Goal: Communication & Community: Participate in discussion

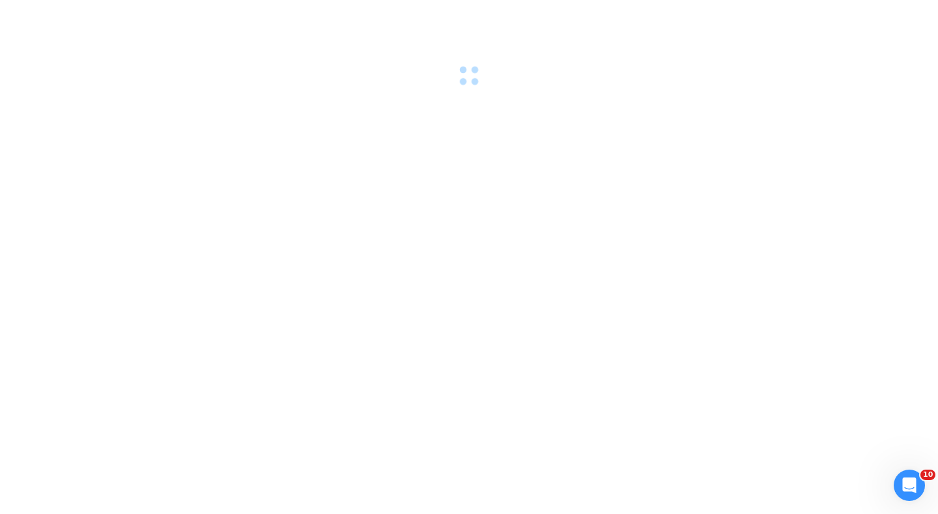
click at [509, 143] on div at bounding box center [469, 257] width 938 height 514
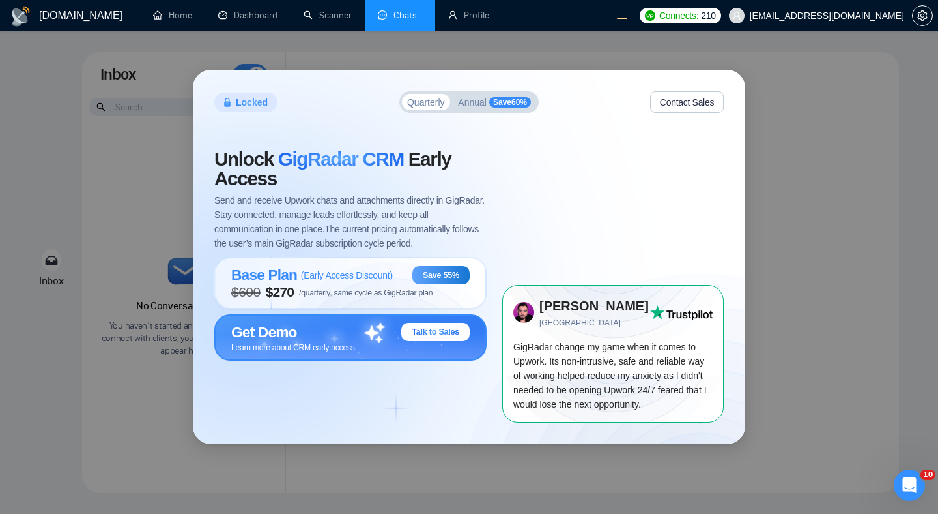
click at [346, 324] on div "Get Demo Talk to Sales" at bounding box center [350, 332] width 239 height 18
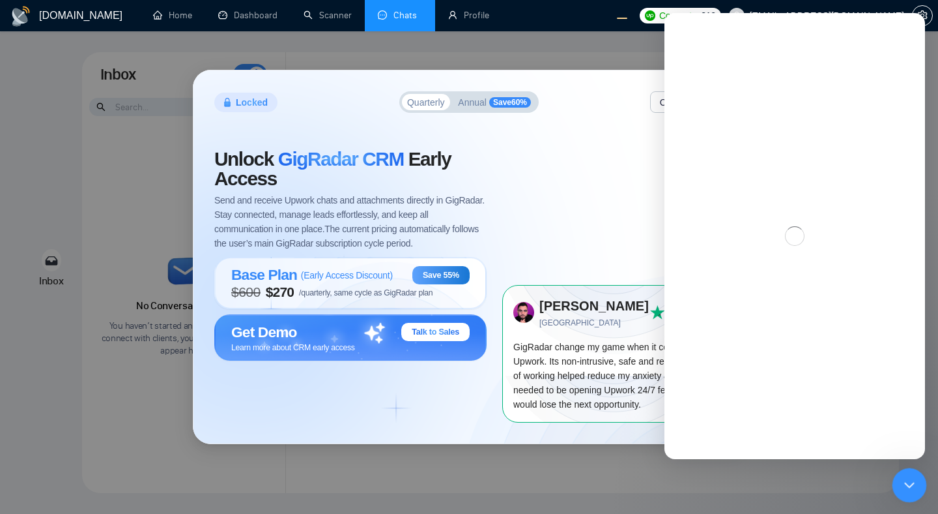
click at [916, 480] on div "Close Intercom Messenger" at bounding box center [907, 482] width 31 height 31
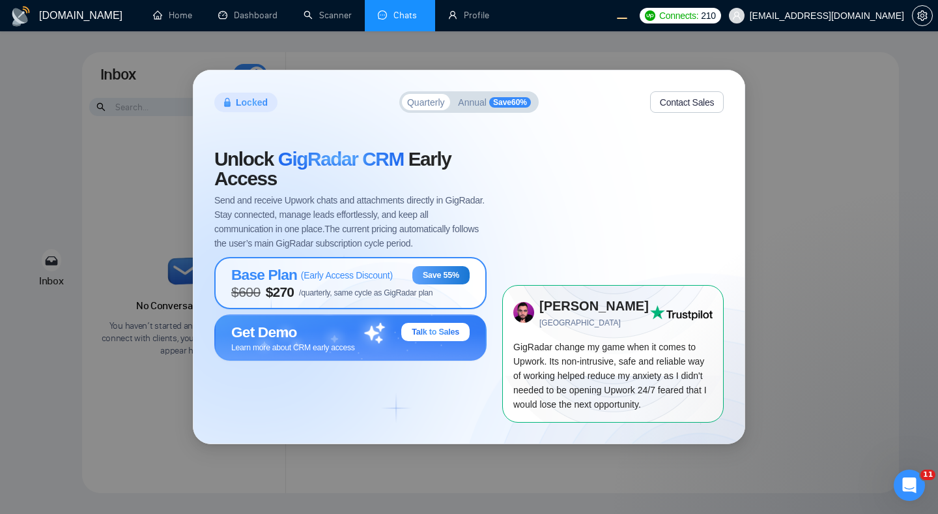
click at [372, 277] on span "( Early Access Discount )" at bounding box center [347, 275] width 92 height 10
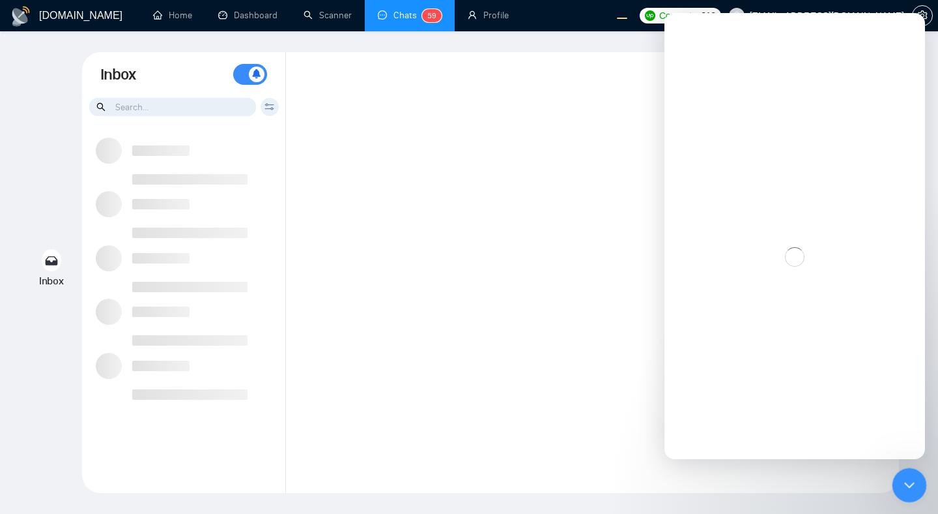
click at [912, 479] on icon "Close Intercom Messenger" at bounding box center [908, 483] width 16 height 16
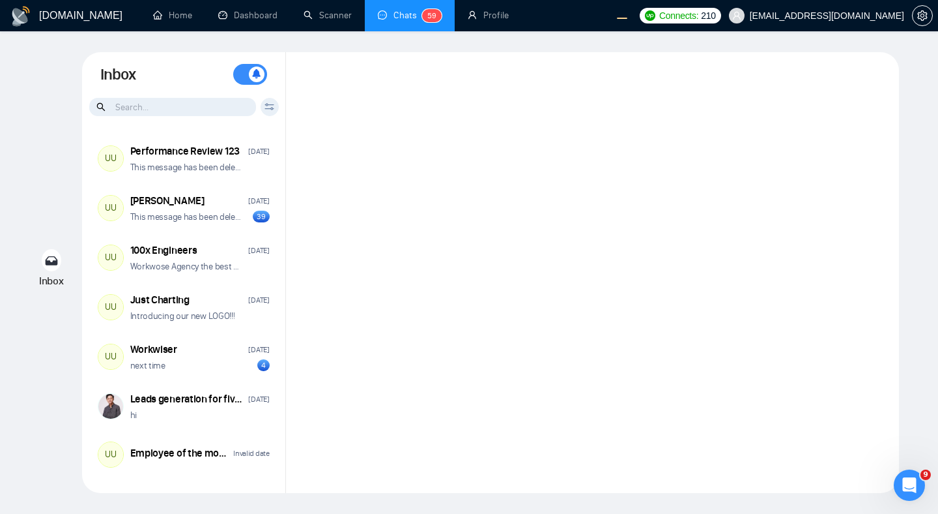
click at [664, 399] on div at bounding box center [592, 272] width 613 height 441
click at [520, 185] on div at bounding box center [592, 272] width 613 height 441
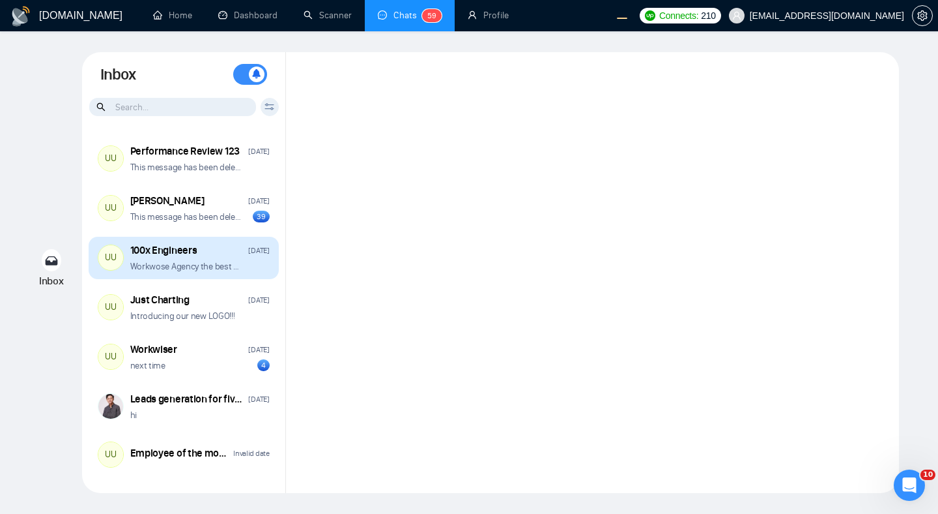
click at [220, 257] on div "100x Engineers Sep 25 Workwose Agency the best upwork agency ever ��" at bounding box center [199, 257] width 139 height 29
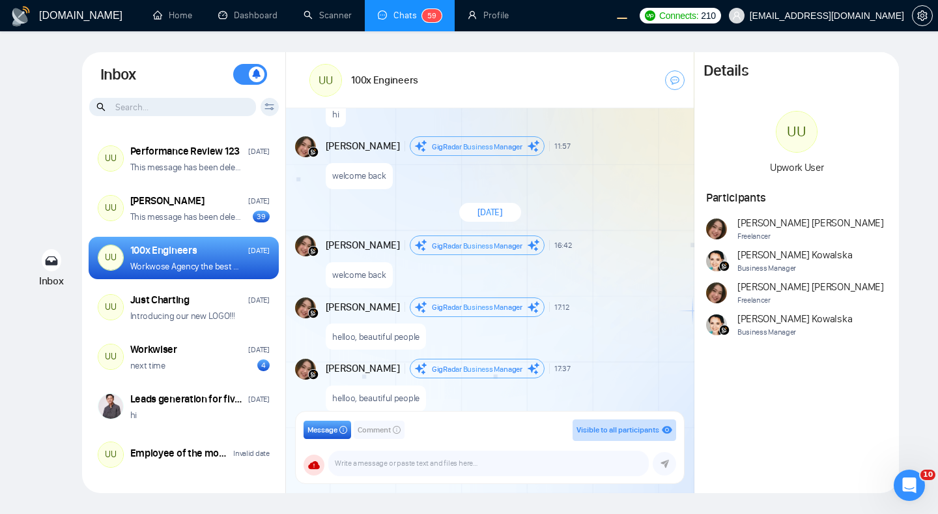
scroll to position [5151, 0]
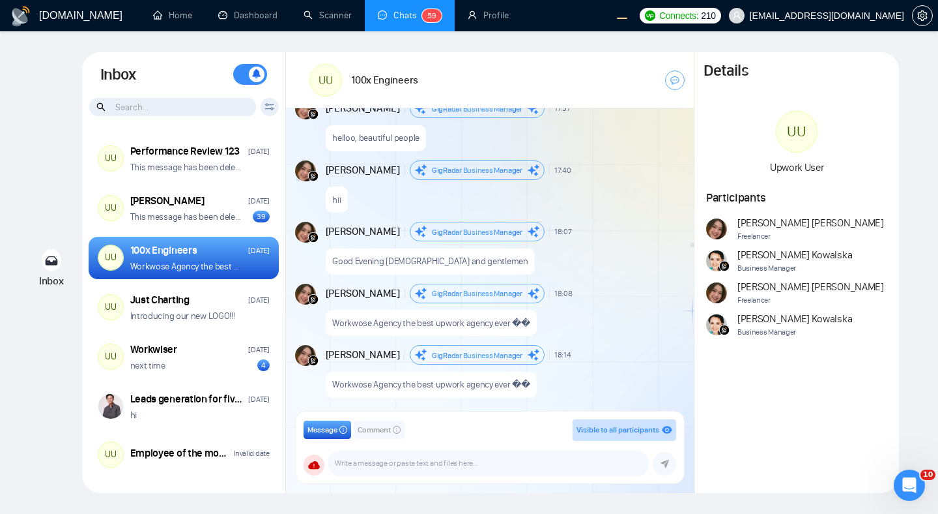
click at [229, 100] on input at bounding box center [172, 107] width 167 height 18
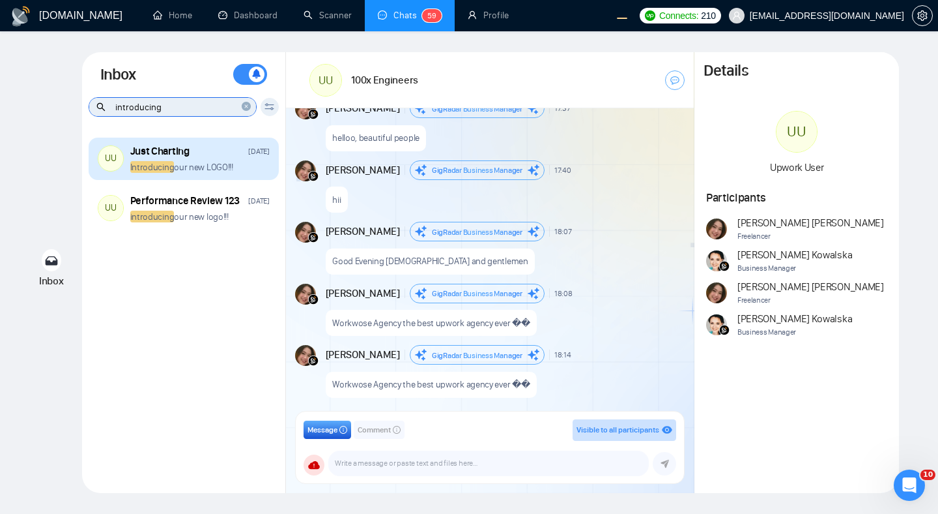
type input "introducing"
click at [214, 161] on p "Introducing our new LOGO!!!" at bounding box center [181, 167] width 103 height 12
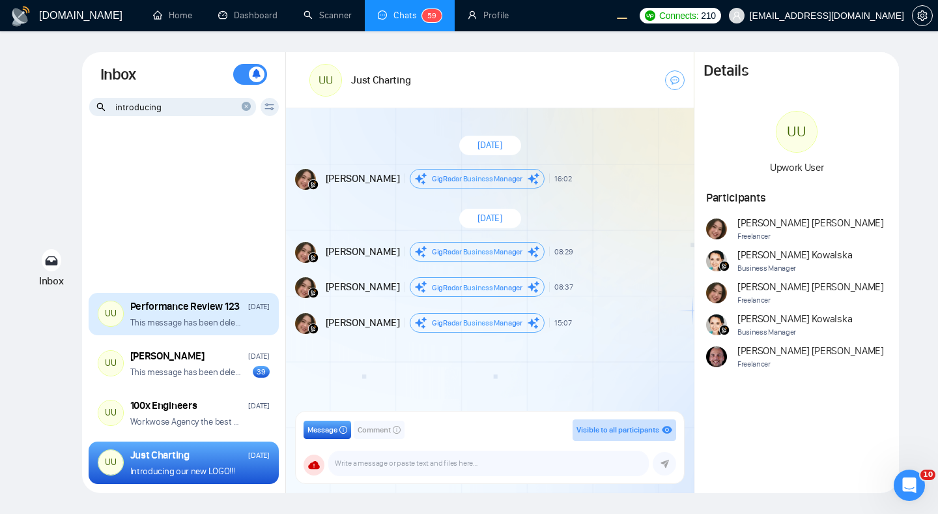
scroll to position [146, 0]
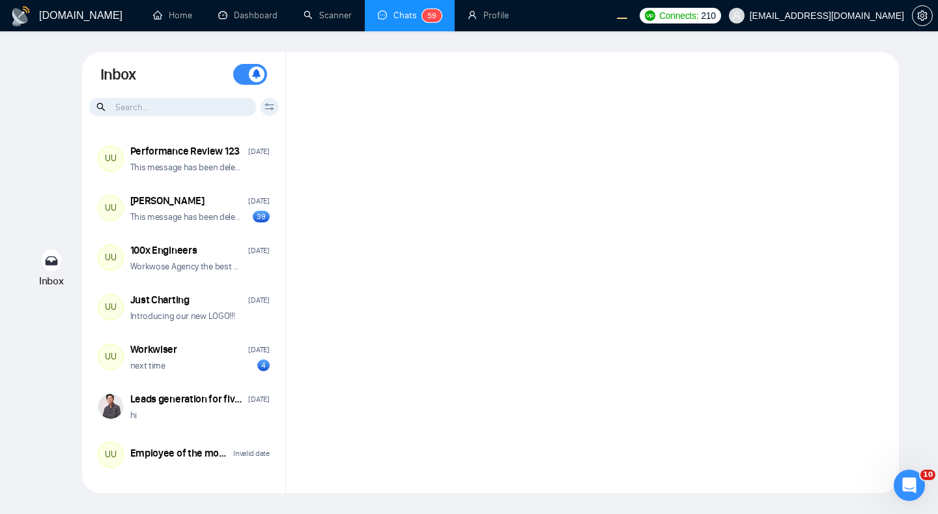
click at [469, 303] on div at bounding box center [592, 272] width 613 height 441
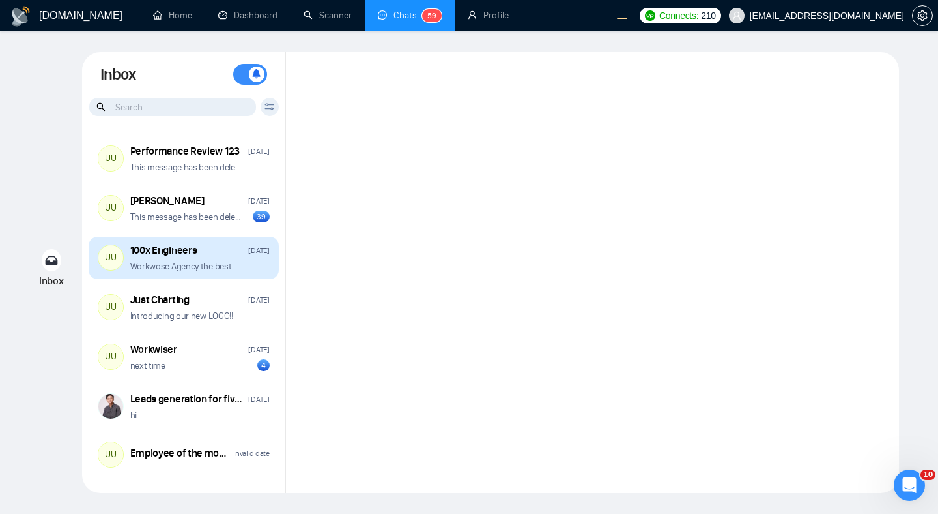
click at [218, 256] on div "100x Engineers Sep 25" at bounding box center [199, 250] width 139 height 14
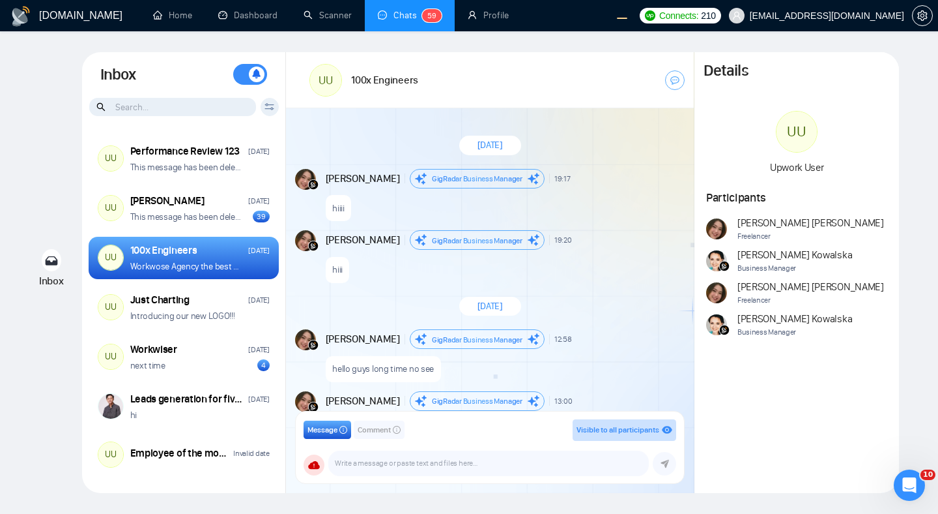
scroll to position [1182, 0]
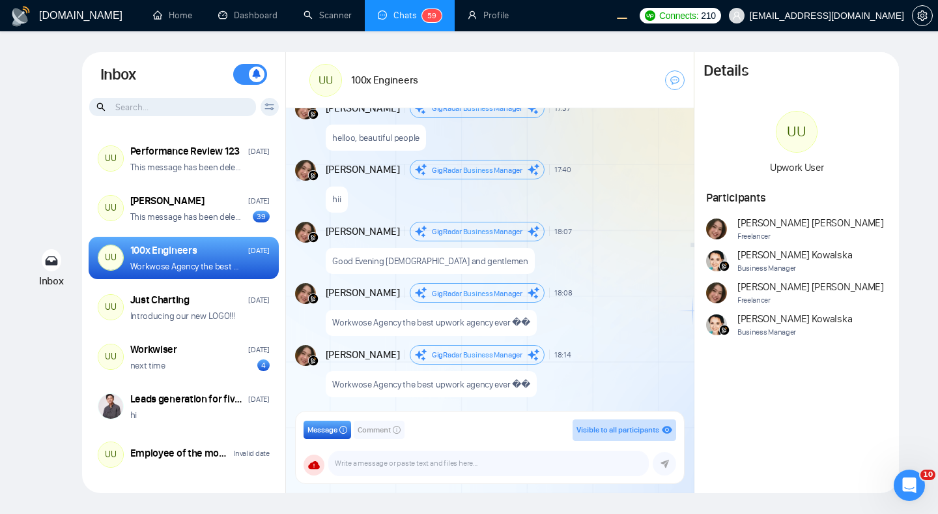
click at [198, 103] on input at bounding box center [172, 107] width 167 height 18
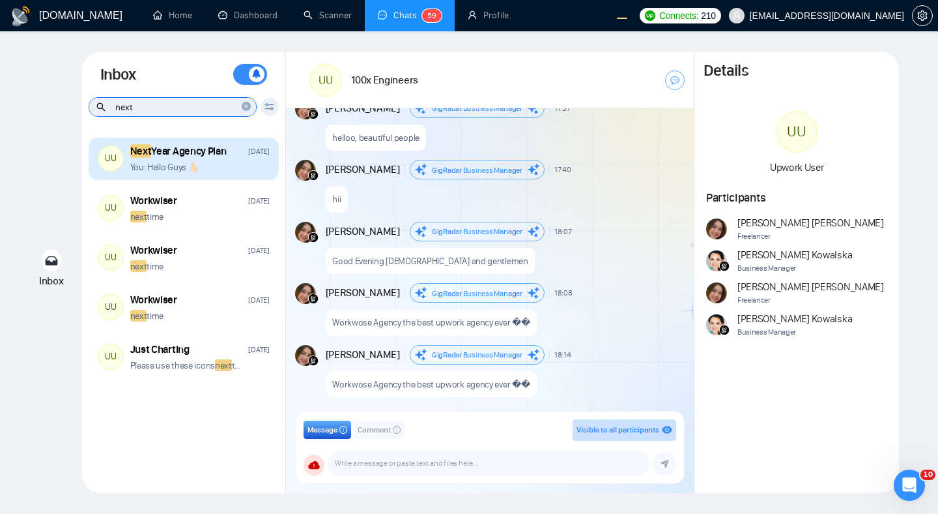
type input "next"
click at [229, 176] on div "UU Next Year Agency Plan Jul 25 You: Hello Guys 🫰🏻" at bounding box center [184, 159] width 190 height 43
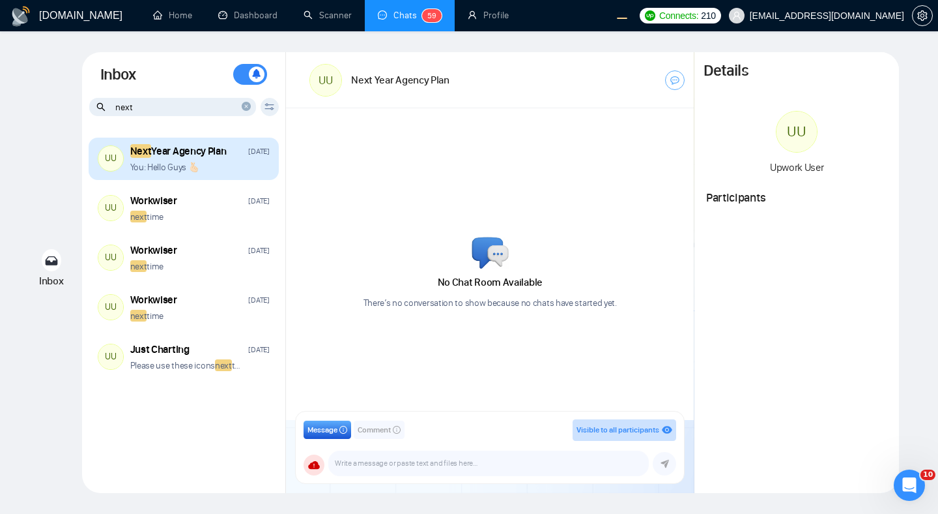
click at [215, 163] on div "You: Hello Guys 🫰🏻" at bounding box center [199, 167] width 139 height 12
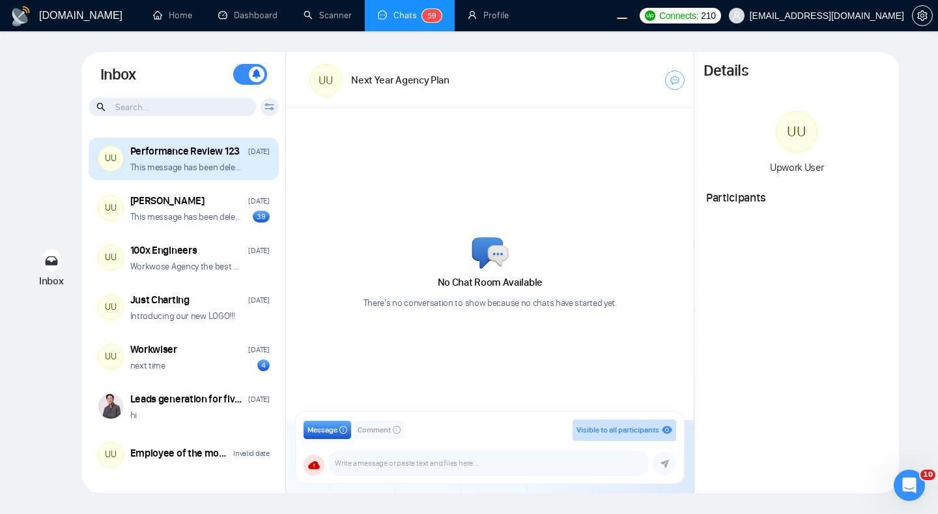
click at [242, 170] on div "This message has been deleted" at bounding box center [199, 167] width 139 height 12
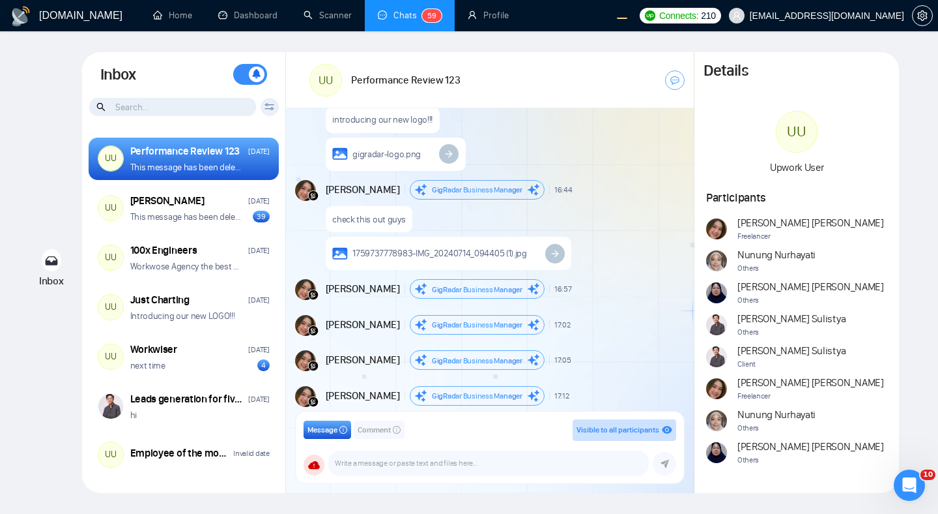
scroll to position [742, 0]
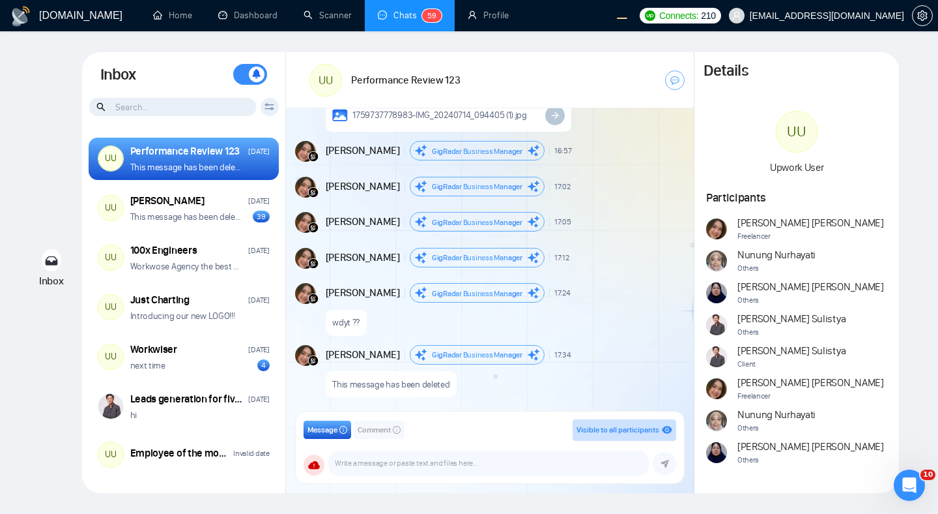
click at [165, 109] on input at bounding box center [172, 107] width 167 height 18
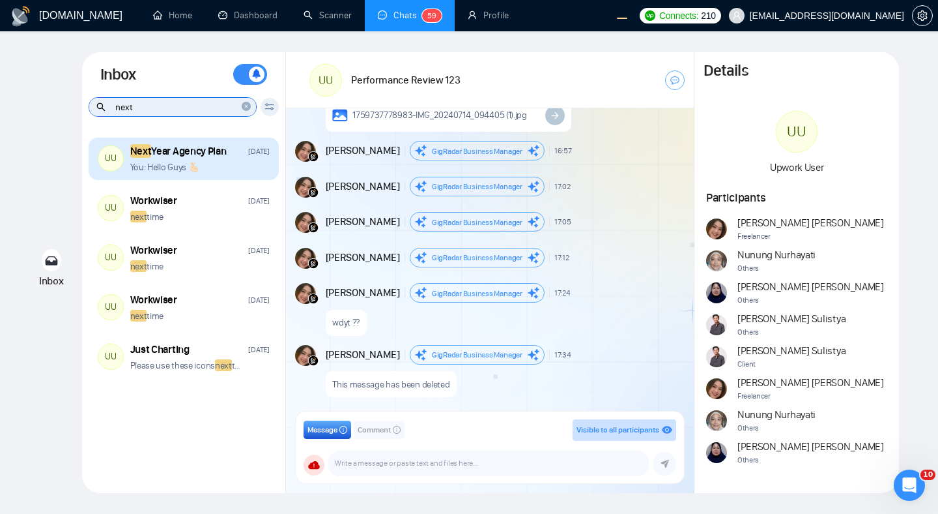
type input "next"
click at [205, 167] on div "You: Hello Guys 🫰🏻" at bounding box center [199, 167] width 139 height 12
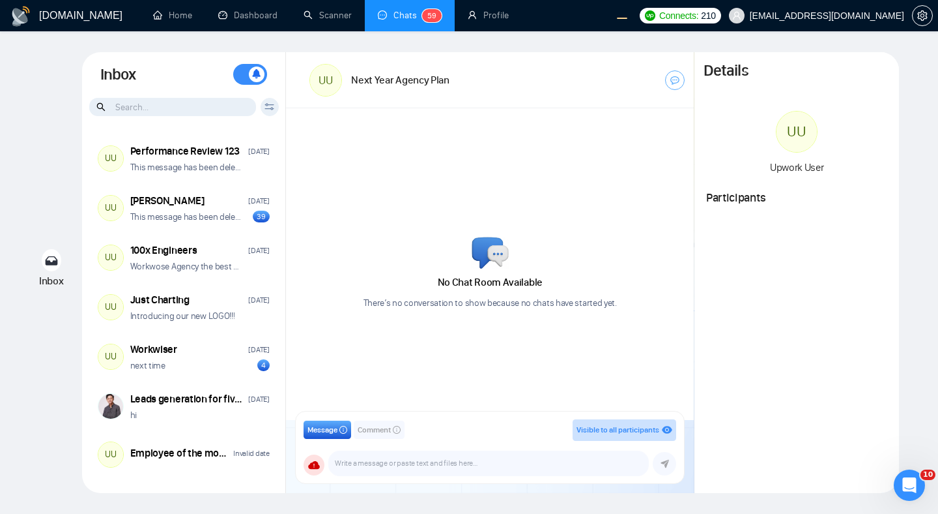
click at [461, 185] on div "No Chat Room Available There’s no conversation to show because no chats have st…" at bounding box center [490, 264] width 408 height 312
click at [211, 106] on input at bounding box center [172, 107] width 167 height 18
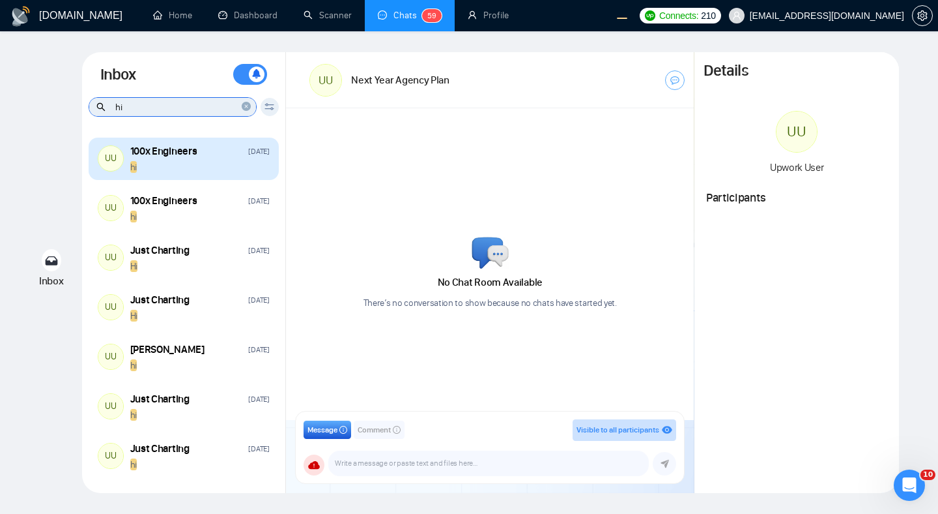
type input "hi"
click at [192, 166] on div "hi" at bounding box center [199, 167] width 139 height 12
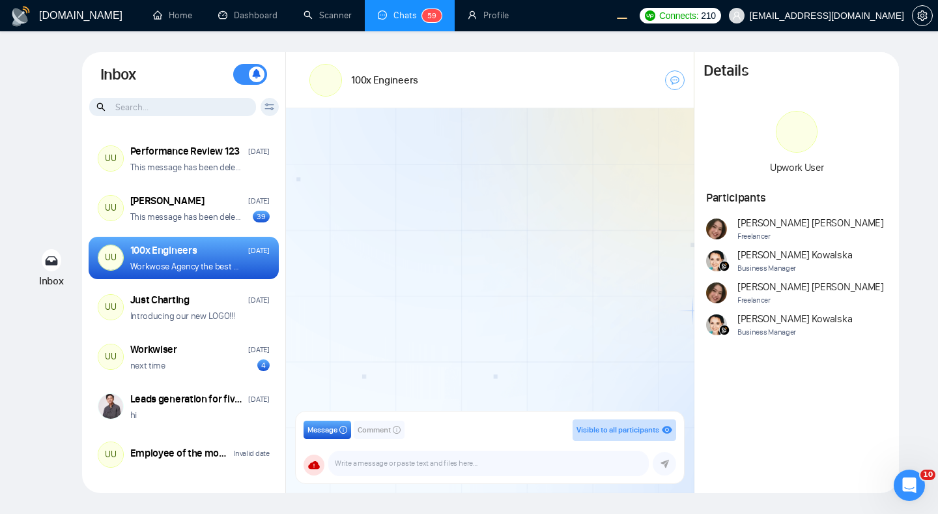
scroll to position [153, 0]
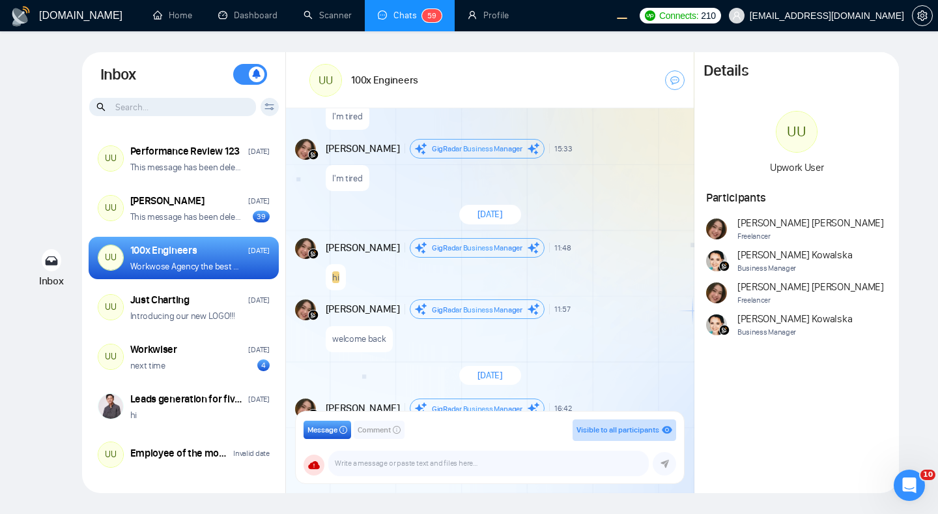
click at [646, 196] on div "[DATE]" at bounding box center [490, 215] width 408 height 38
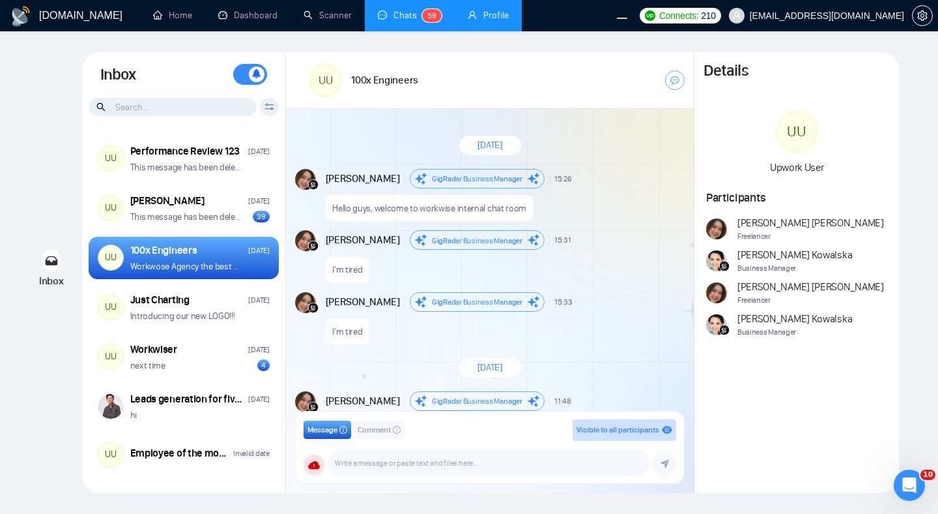
scroll to position [153, 0]
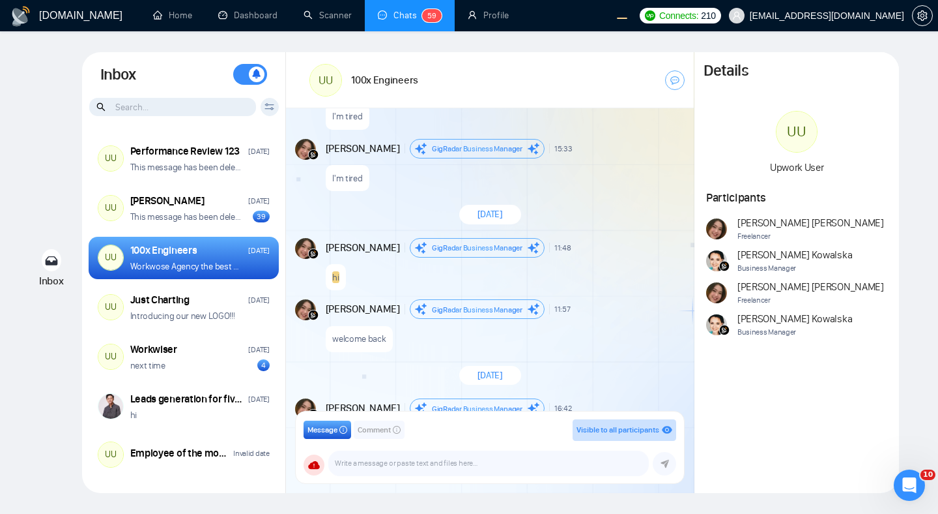
click at [162, 105] on input at bounding box center [172, 107] width 167 height 18
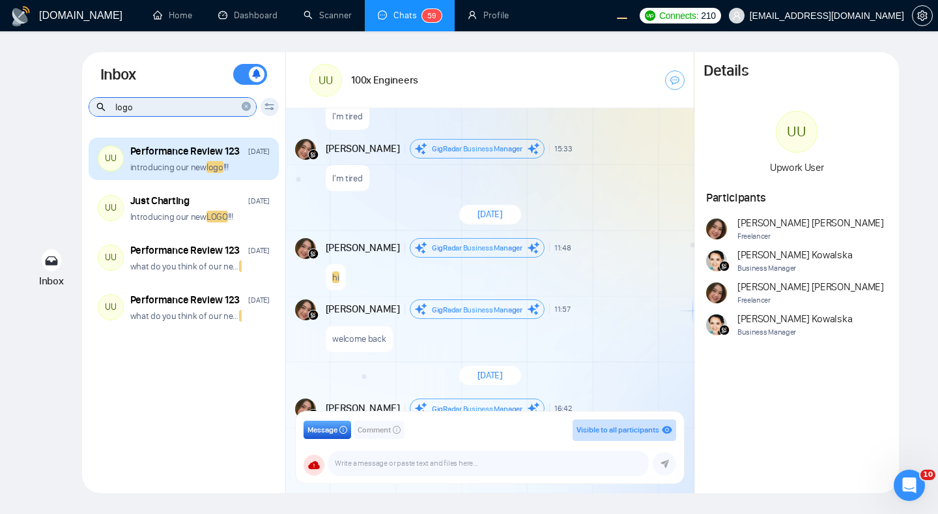
type input "logo"
click at [251, 169] on div "introducing our new logo !!!" at bounding box center [199, 167] width 139 height 12
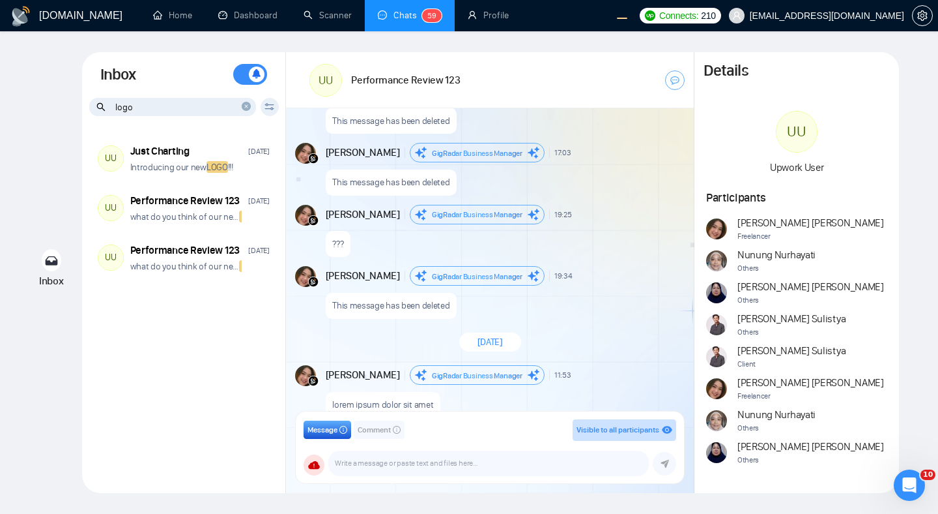
scroll to position [1343, 0]
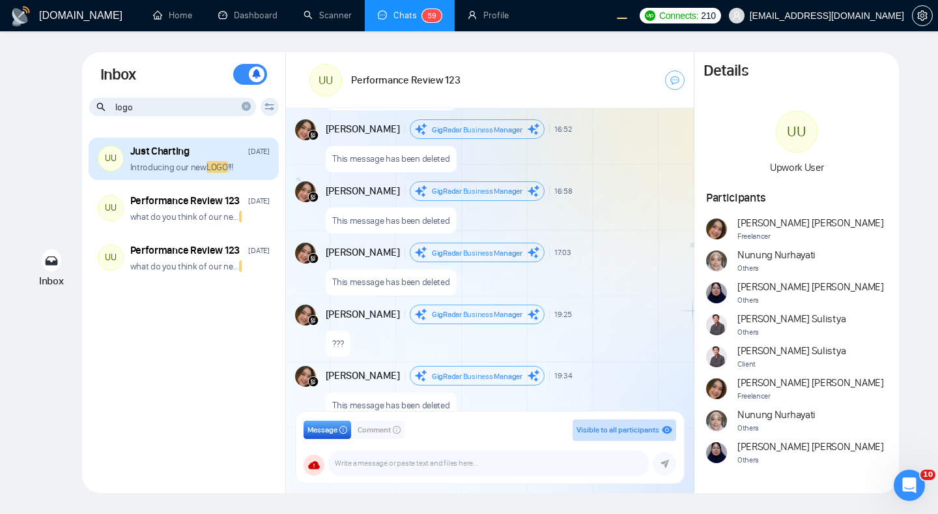
click at [169, 171] on p "Introducing our new LOGO !!!" at bounding box center [181, 167] width 103 height 12
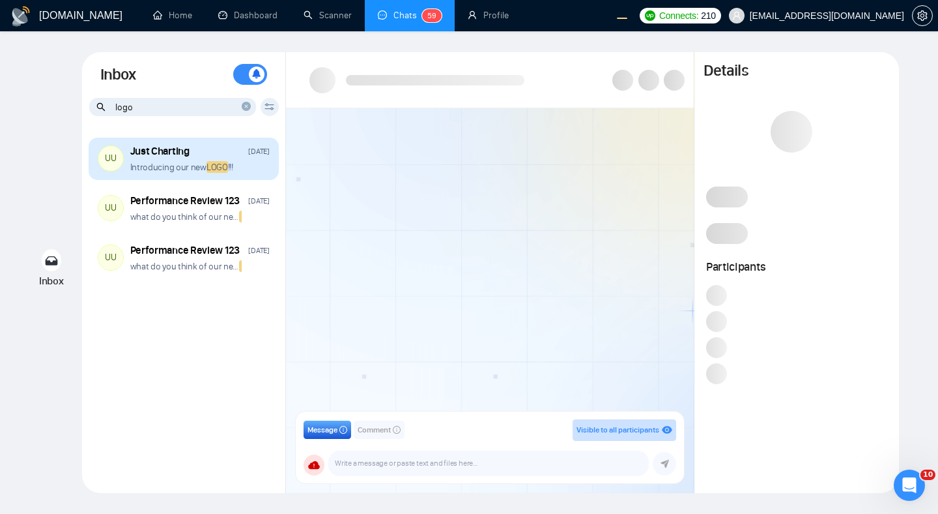
scroll to position [198, 0]
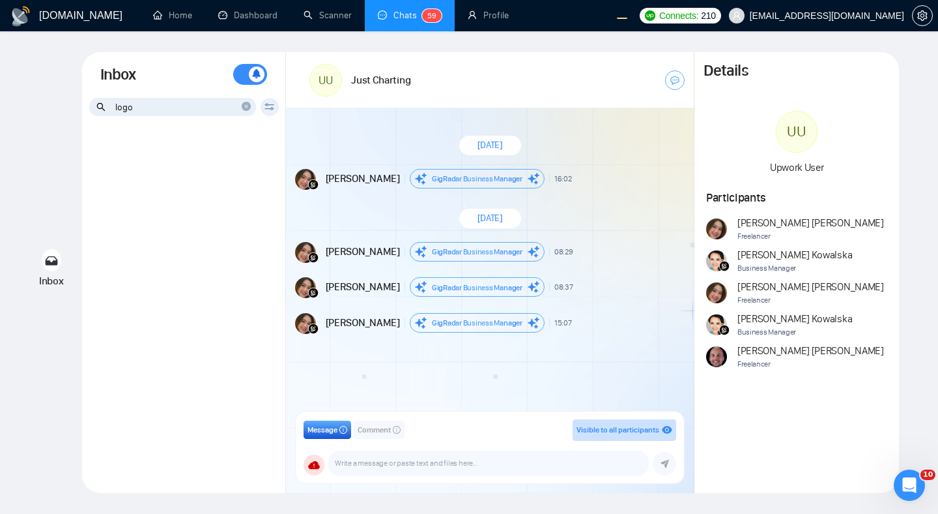
click at [169, 127] on div "Inbox Turn On Push Notifications Stay updated instantly with real-time alerts. …" at bounding box center [184, 91] width 204 height 78
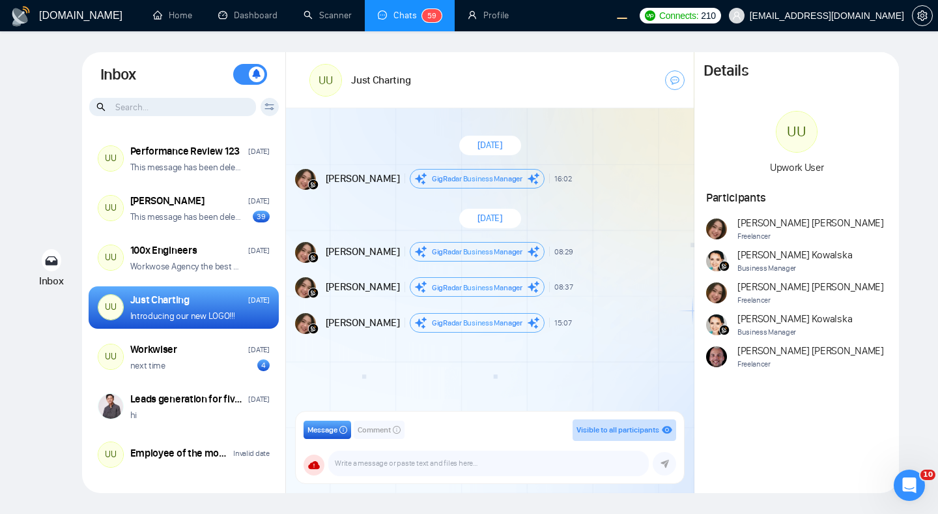
scroll to position [0, 0]
click at [166, 108] on input at bounding box center [172, 107] width 167 height 18
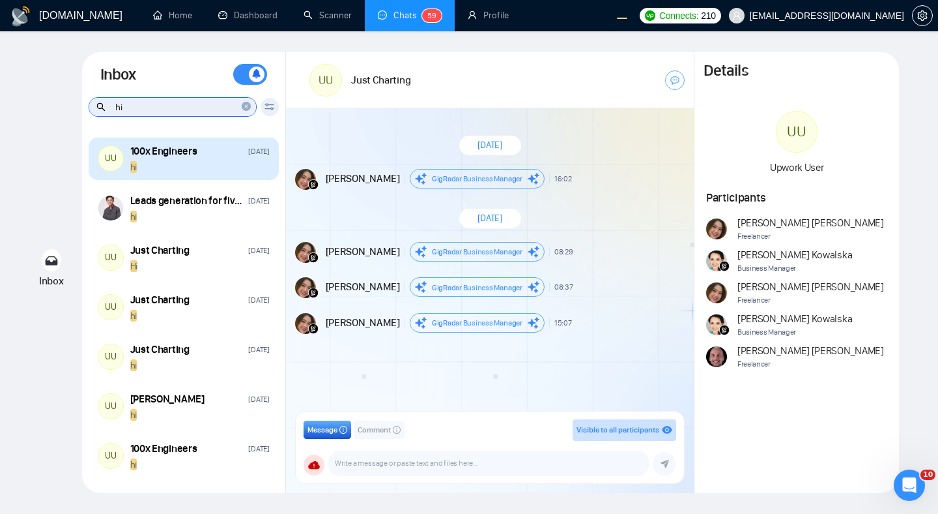
type input "hi"
click at [188, 172] on div "hi" at bounding box center [199, 167] width 139 height 12
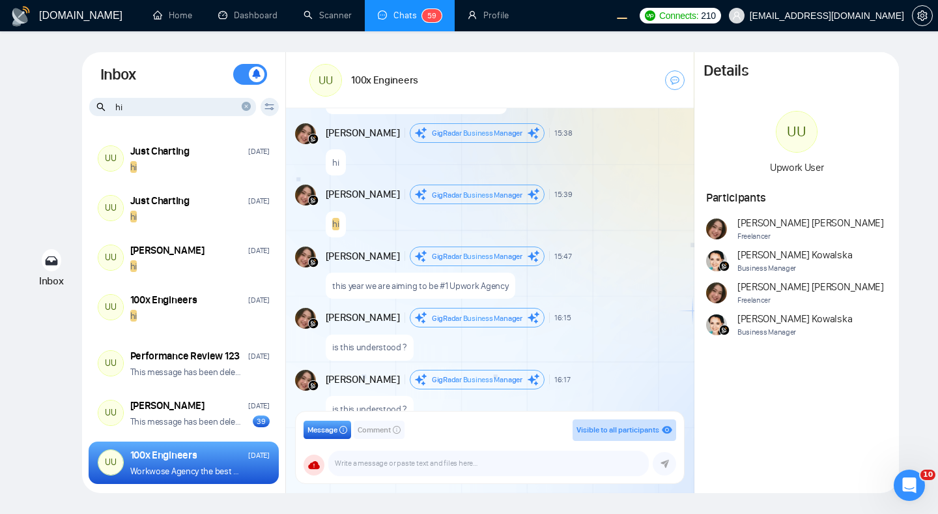
click at [248, 106] on icon "close-circle" at bounding box center [246, 106] width 9 height 9
click at [194, 109] on input at bounding box center [172, 107] width 167 height 18
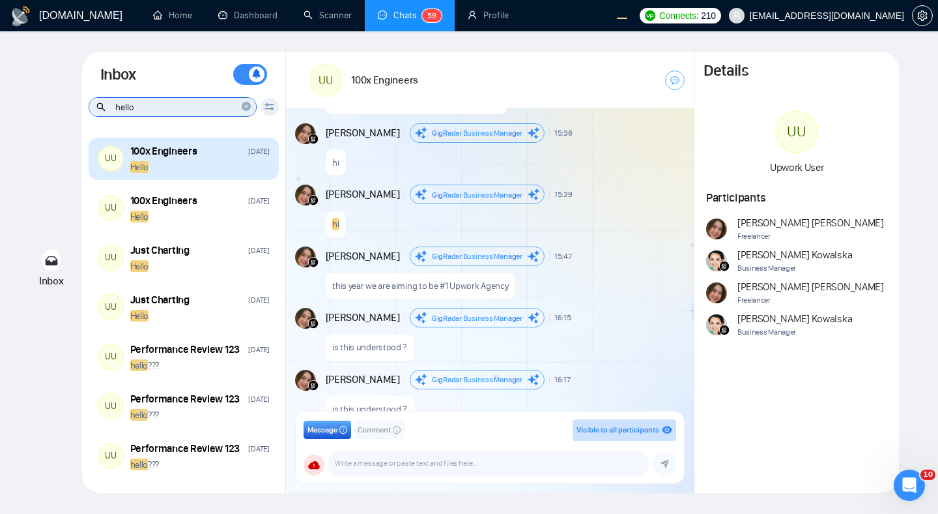
type input "hello"
click at [177, 169] on div "Hello" at bounding box center [199, 167] width 139 height 12
click at [195, 162] on div "Hello" at bounding box center [199, 167] width 139 height 12
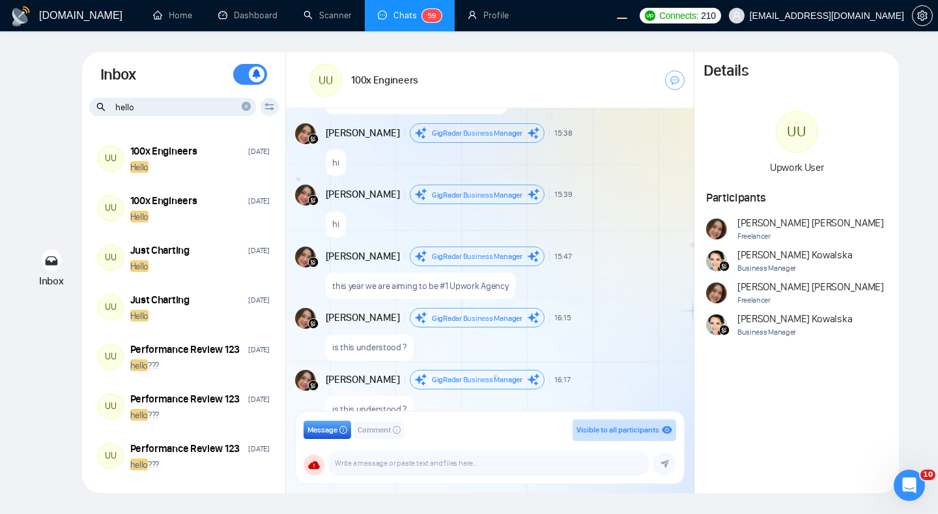
click at [249, 108] on icon "close-circle" at bounding box center [246, 106] width 9 height 9
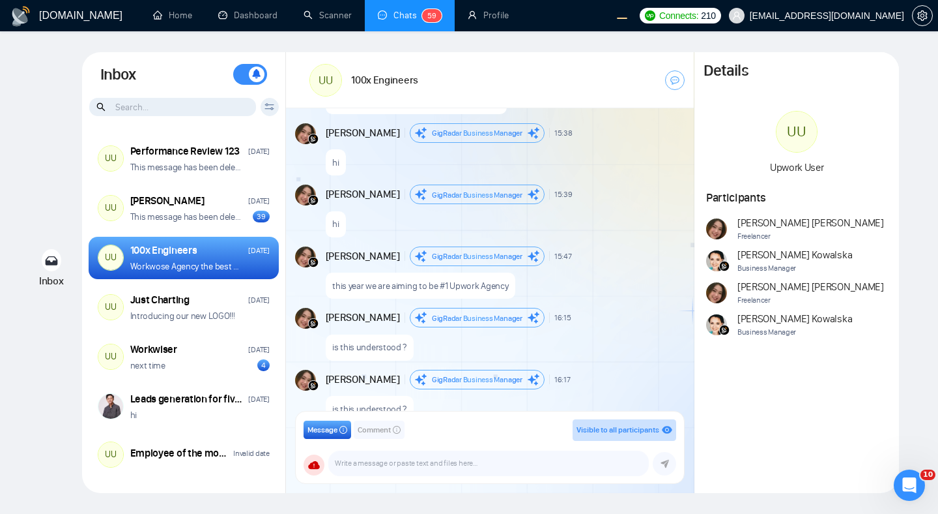
click at [269, 108] on icon at bounding box center [270, 106] width 10 height 7
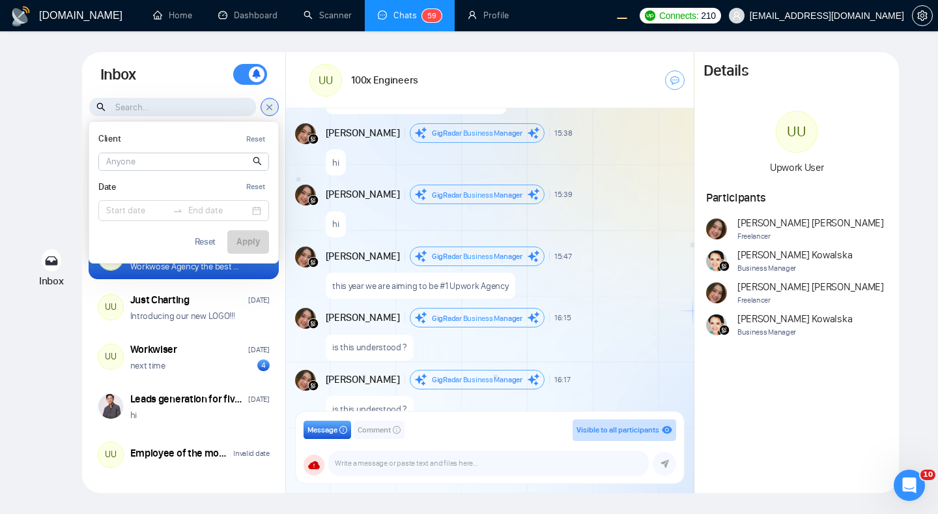
click at [68, 134] on div "Inbox Inbox Turn On Push Notifications Stay updated instantly with real-time al…" at bounding box center [469, 272] width 897 height 441
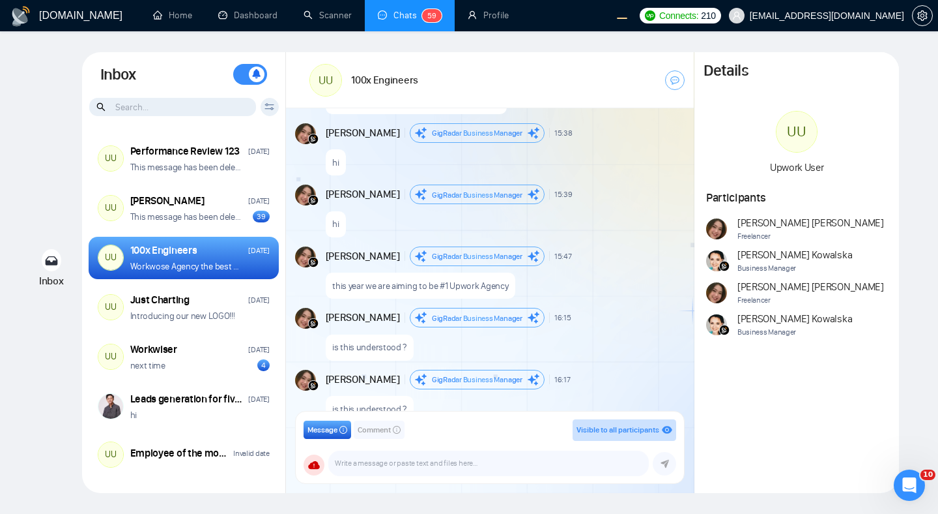
click at [269, 107] on icon at bounding box center [270, 106] width 10 height 7
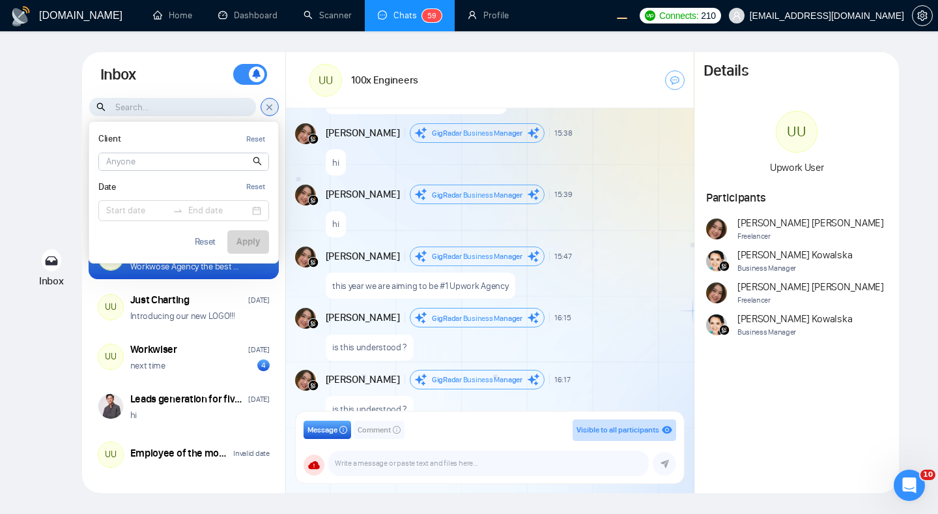
click at [181, 160] on input at bounding box center [183, 161] width 169 height 17
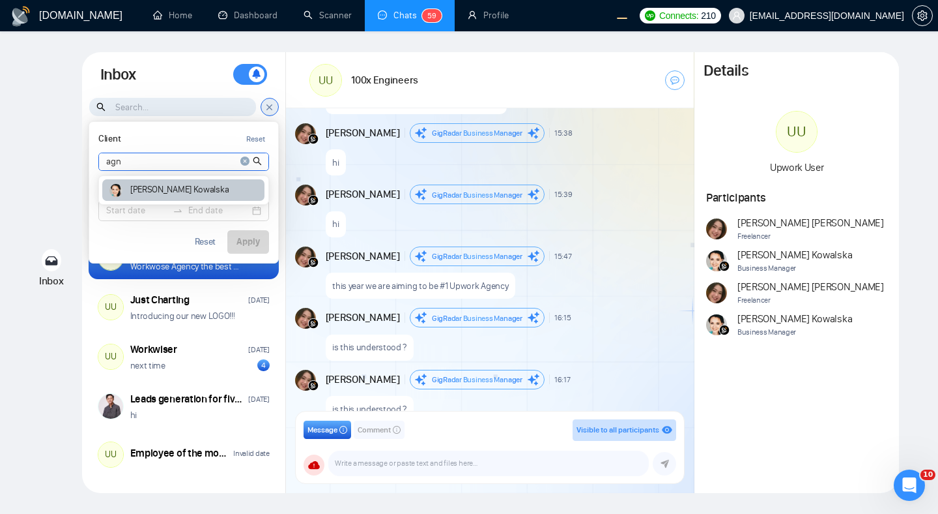
type input "agn"
click at [173, 185] on article "[PERSON_NAME]" at bounding box center [179, 189] width 98 height 9
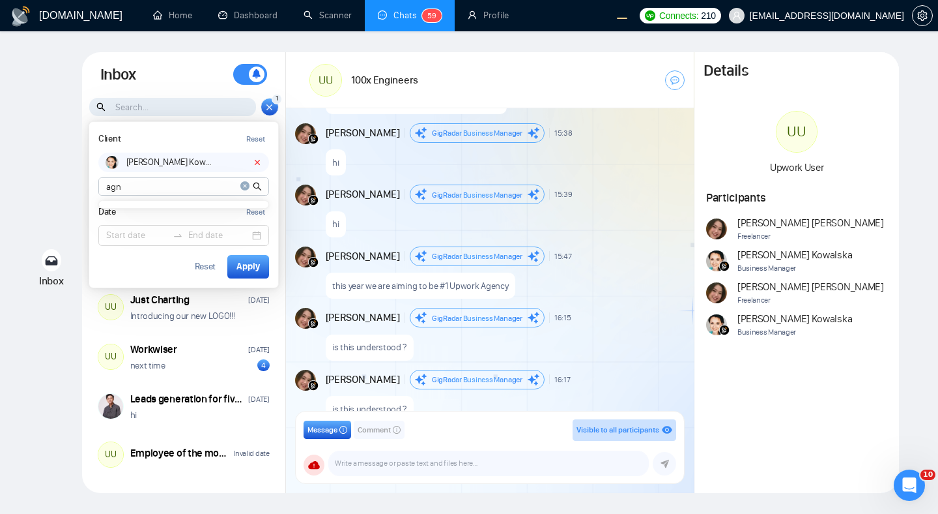
click at [241, 188] on icon "close-circle" at bounding box center [244, 185] width 9 height 9
click at [4, 187] on div "GigRadar.io Home Dashboard Scanner Chats 5 9 Profile Connects: 210 workwiseupwo…" at bounding box center [469, 257] width 938 height 514
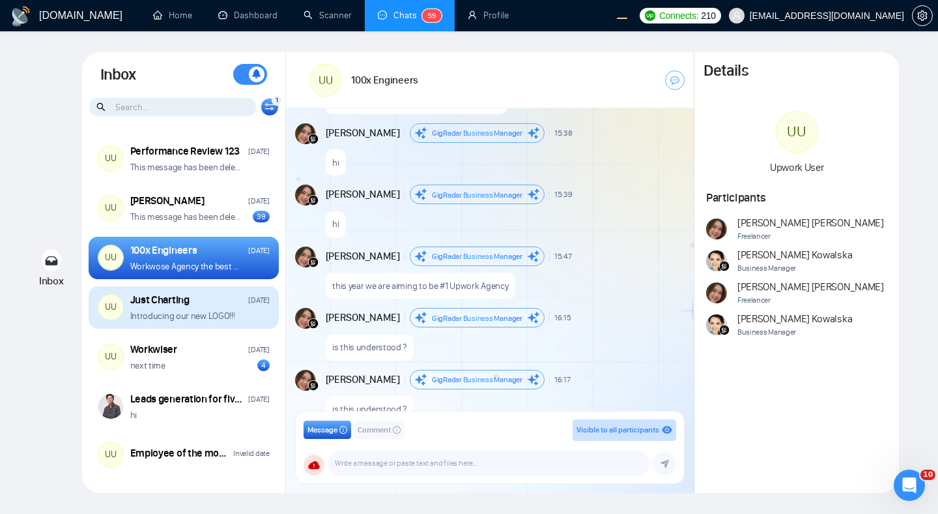
scroll to position [146, 0]
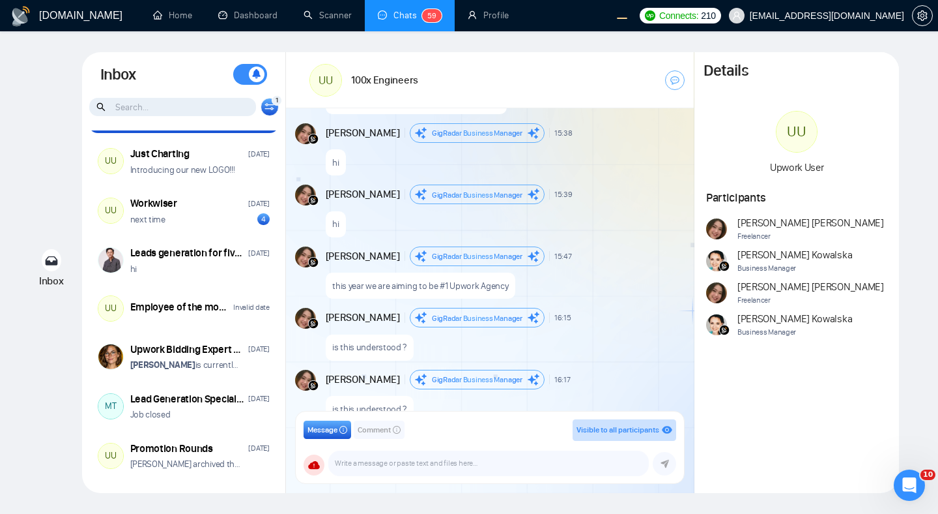
click at [223, 106] on input at bounding box center [172, 107] width 167 height 18
click at [272, 107] on icon at bounding box center [270, 106] width 10 height 7
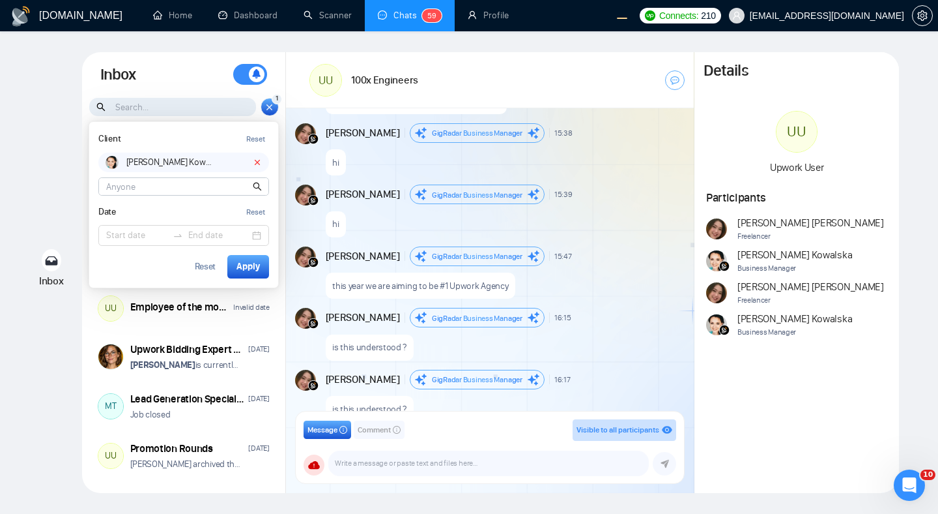
click at [257, 159] on icon at bounding box center [257, 162] width 9 height 9
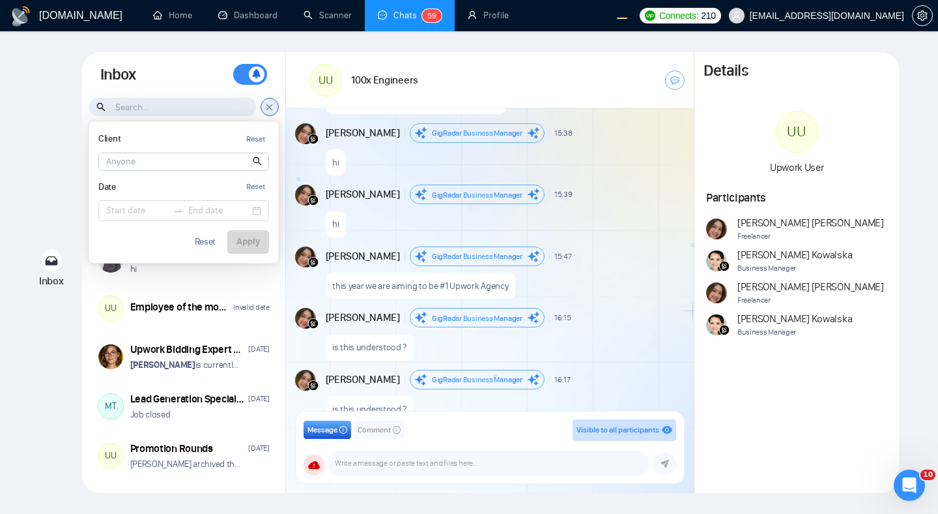
click at [199, 163] on input at bounding box center [183, 161] width 169 height 17
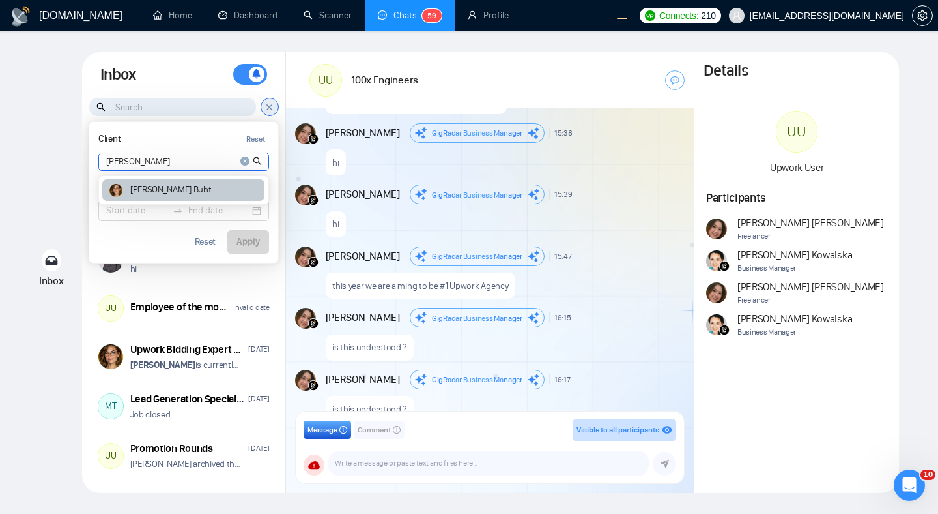
type input "[PERSON_NAME]"
click at [190, 192] on div "[PERSON_NAME]" at bounding box center [183, 190] width 162 height 22
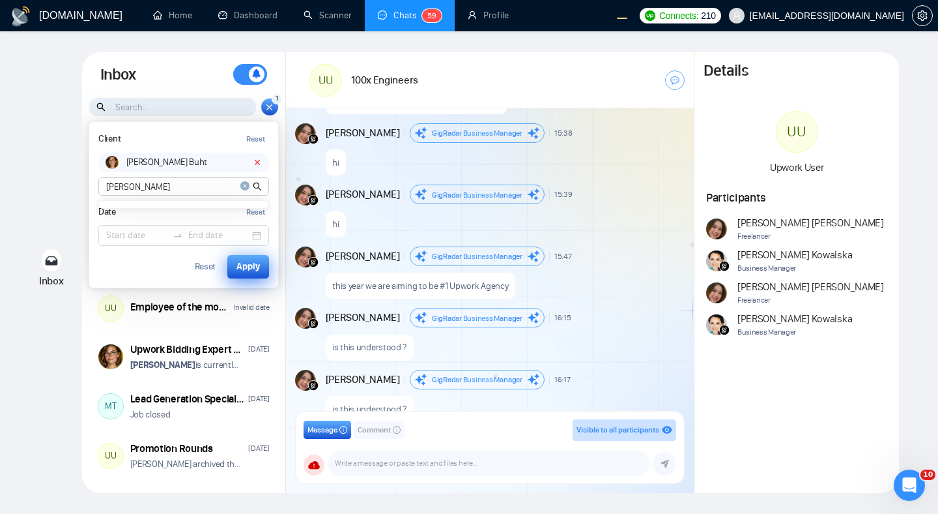
click at [242, 263] on div "Apply" at bounding box center [248, 266] width 23 height 14
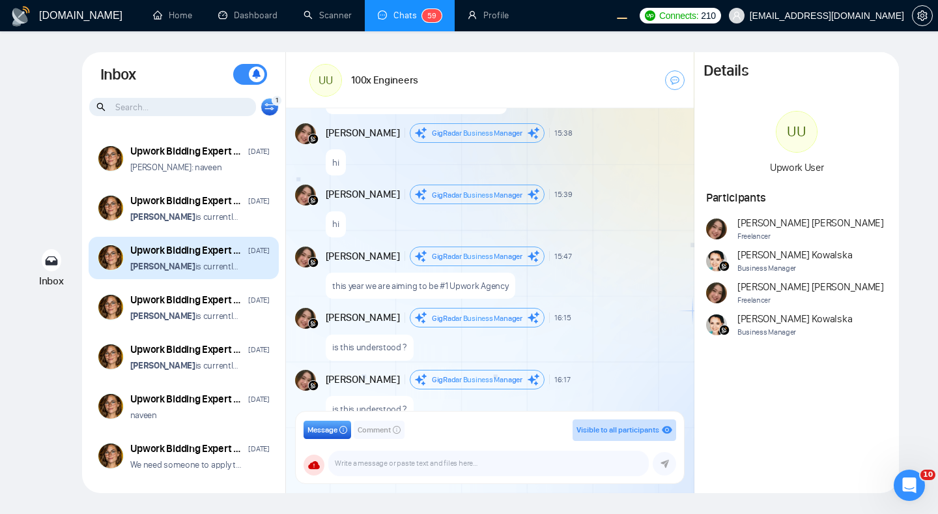
scroll to position [1, 0]
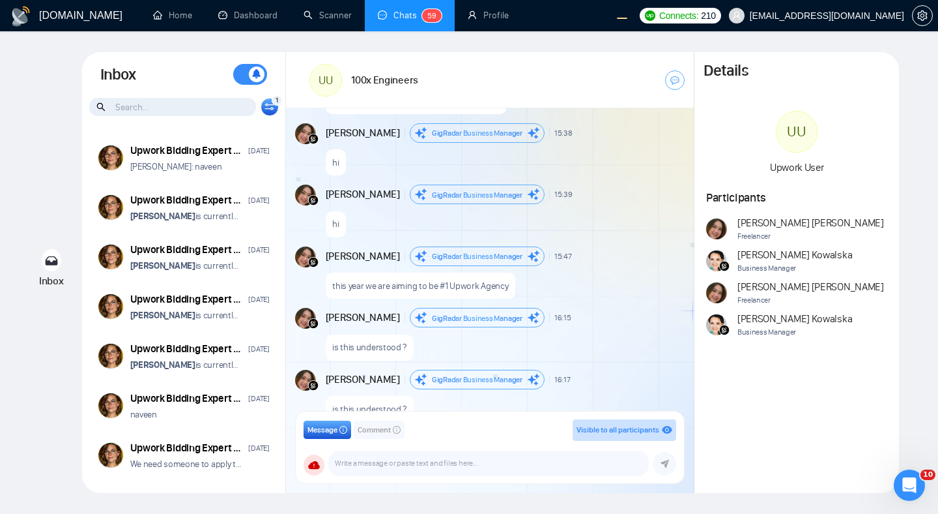
click at [270, 111] on div "1 Client Reset Irene Buht irene Date Reset Reset Apply" at bounding box center [270, 107] width 18 height 18
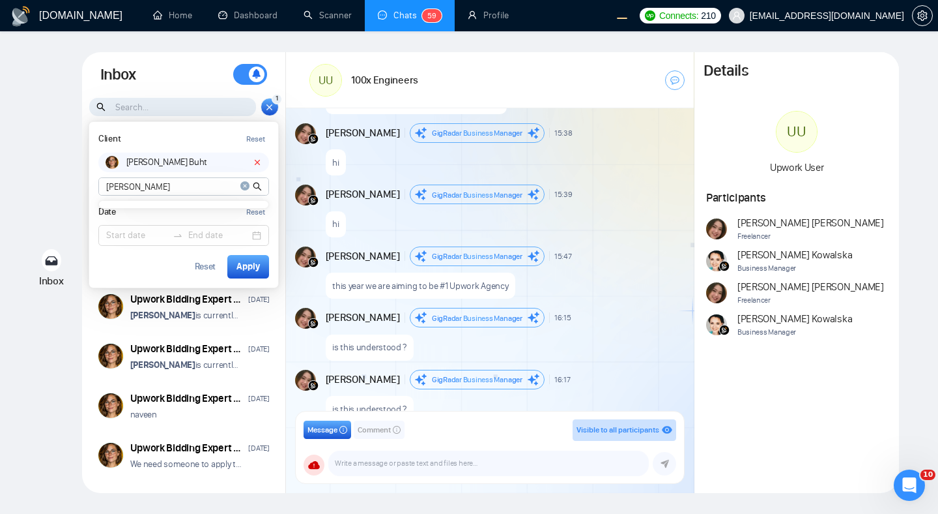
click at [259, 163] on icon at bounding box center [257, 162] width 9 height 9
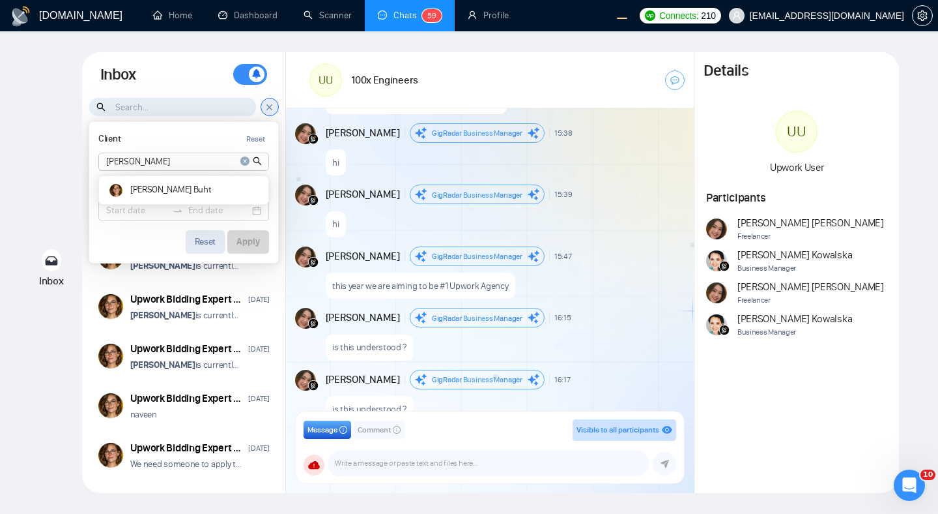
click at [201, 244] on div "Reset" at bounding box center [206, 241] width 22 height 9
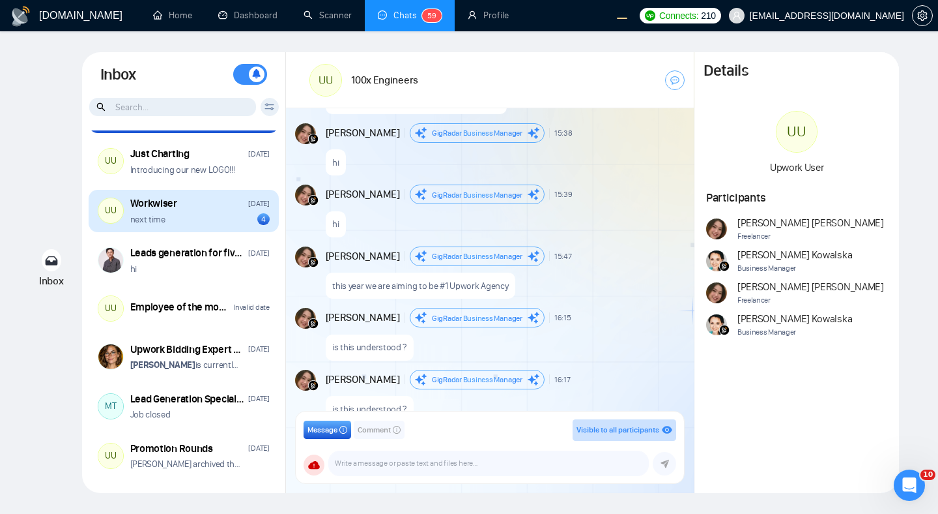
click at [124, 220] on div "UU Workwiser Tuesday next time 4" at bounding box center [184, 211] width 190 height 43
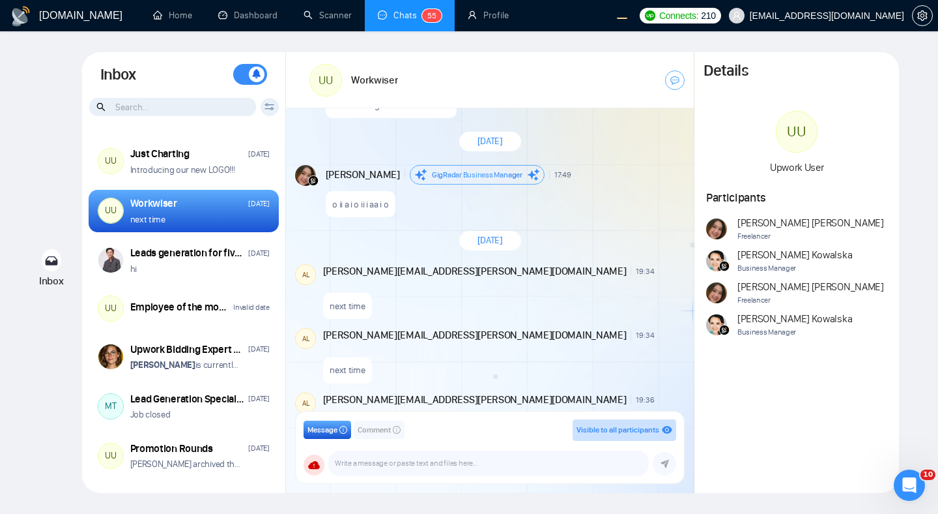
scroll to position [1412, 0]
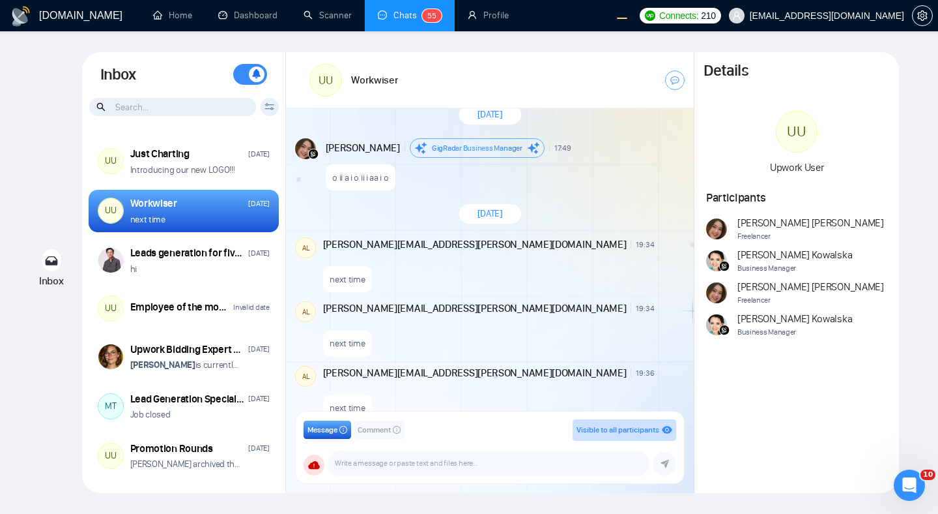
click at [44, 111] on div "Inbox Inbox Turn On Push Notifications Stay updated instantly with real-time al…" at bounding box center [469, 272] width 897 height 441
click at [190, 102] on input at bounding box center [172, 107] width 167 height 18
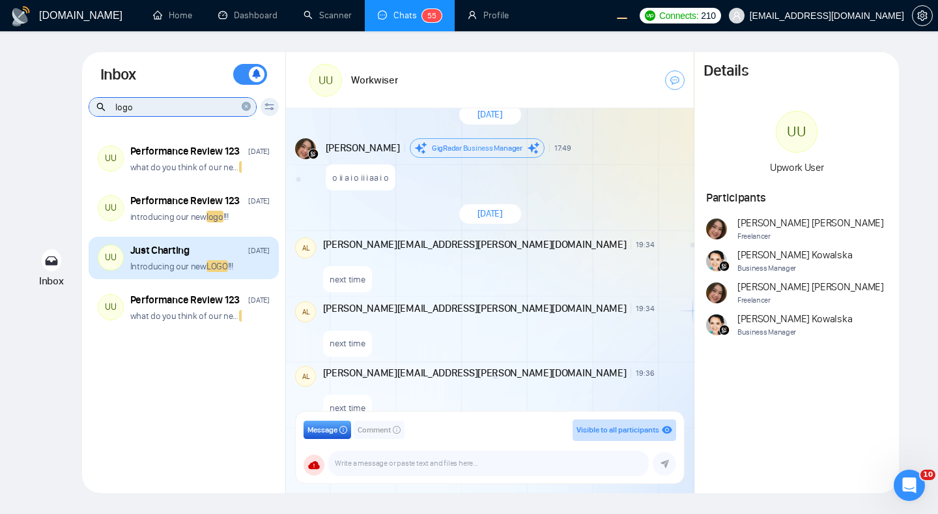
type input "logo"
click at [224, 254] on div "Just Charting [DATE]" at bounding box center [199, 250] width 139 height 14
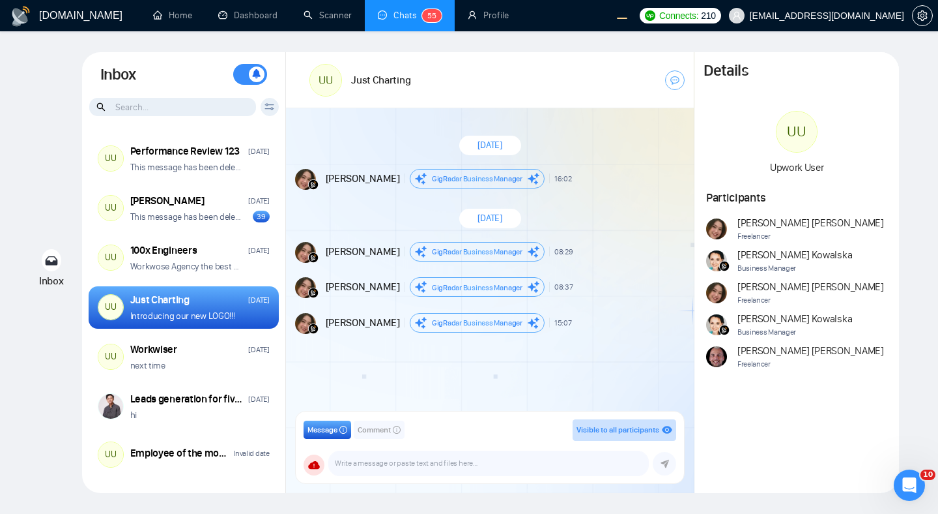
click at [149, 110] on input at bounding box center [172, 107] width 167 height 18
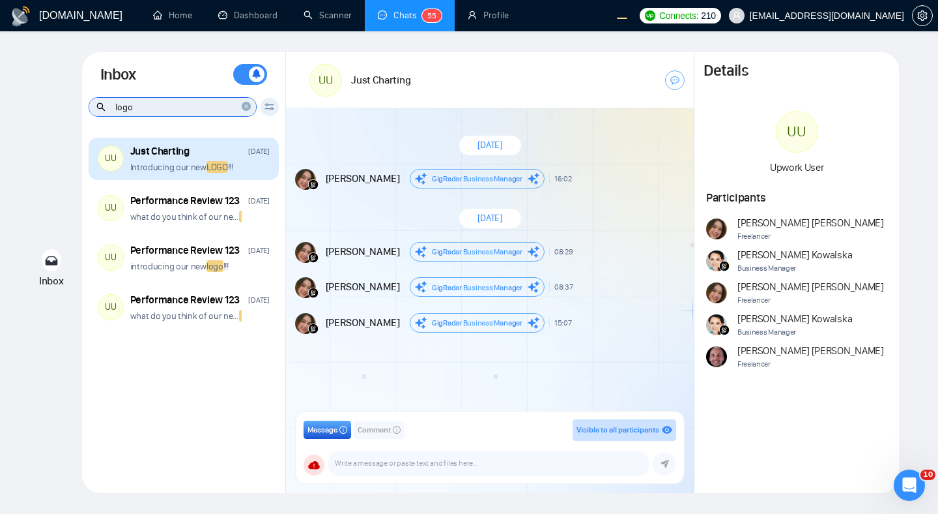
type input "logo"
click at [215, 152] on div "Just Charting [DATE]" at bounding box center [199, 151] width 139 height 14
click at [248, 173] on div "UU Just Charting Tuesday Introducing our new LOGO !!!" at bounding box center [184, 159] width 190 height 43
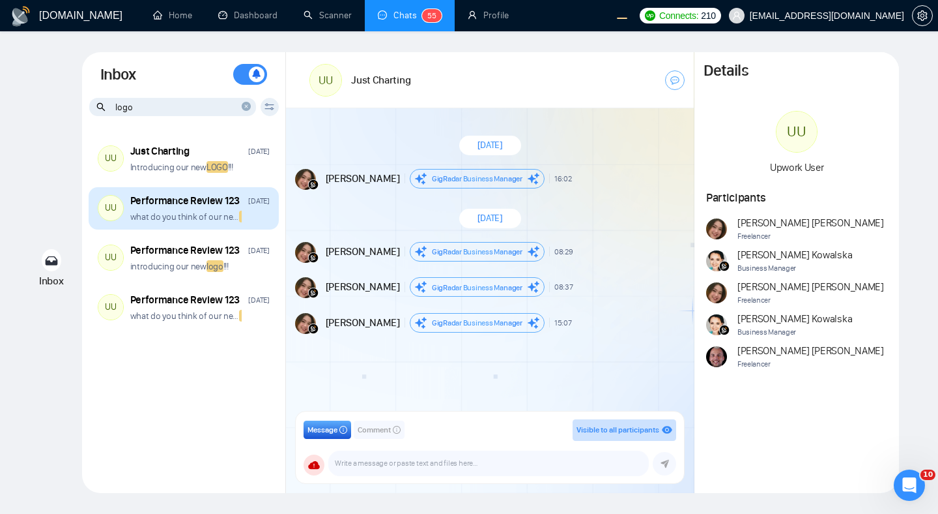
click at [207, 217] on p "what do you think of our new LOGO !!!" at bounding box center [185, 217] width 111 height 12
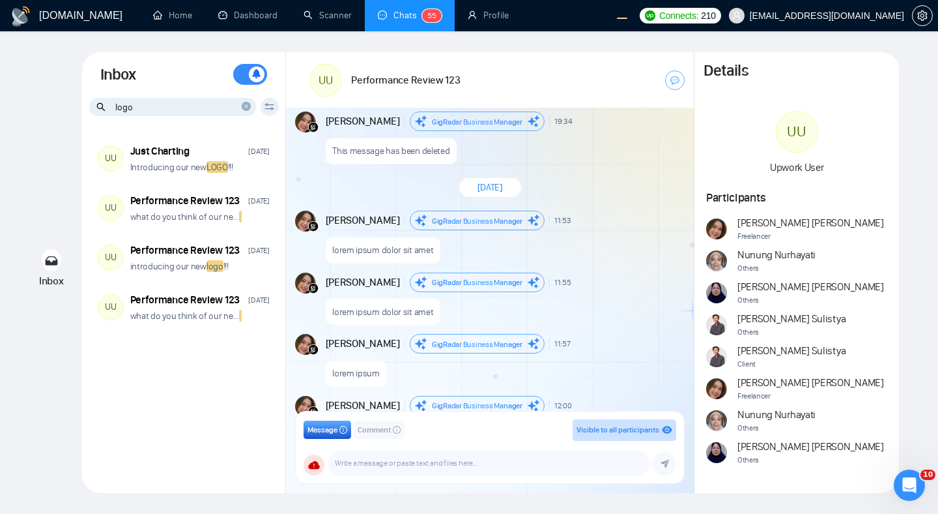
scroll to position [1390, 0]
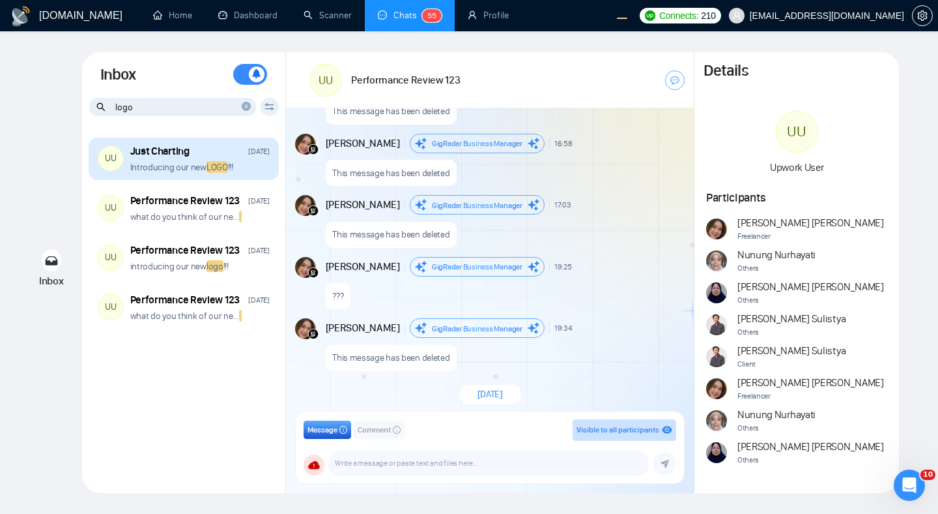
click at [172, 162] on p "Introducing our new LOGO !!!" at bounding box center [181, 167] width 103 height 12
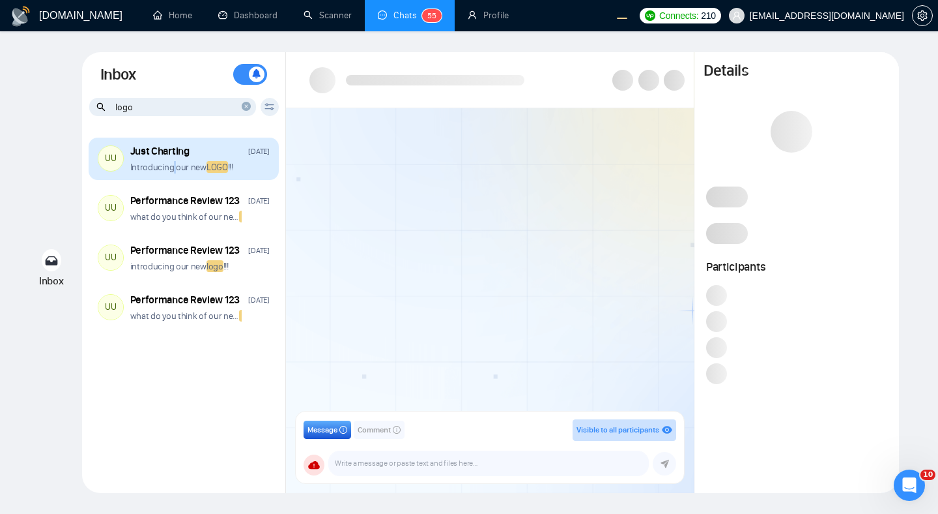
click at [172, 162] on p "Introducing our new LOGO !!!" at bounding box center [181, 167] width 103 height 12
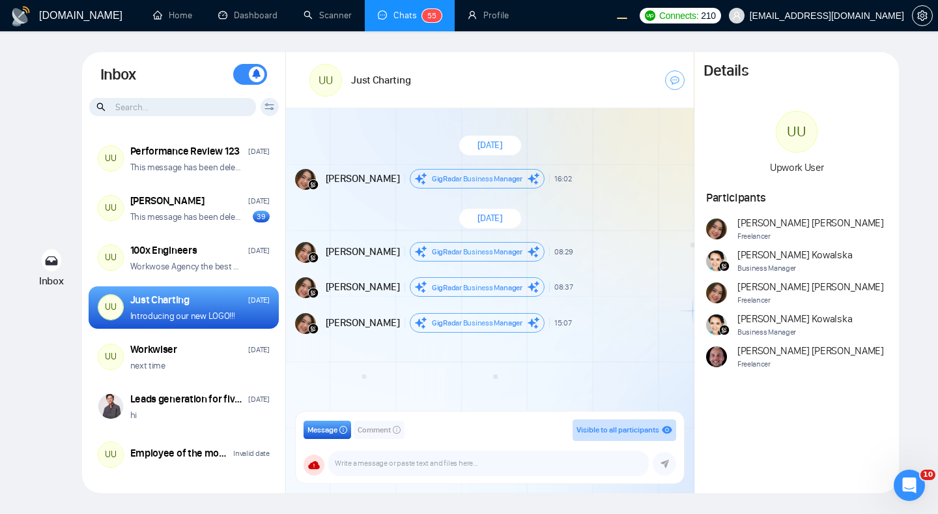
click at [160, 108] on input at bounding box center [172, 107] width 167 height 18
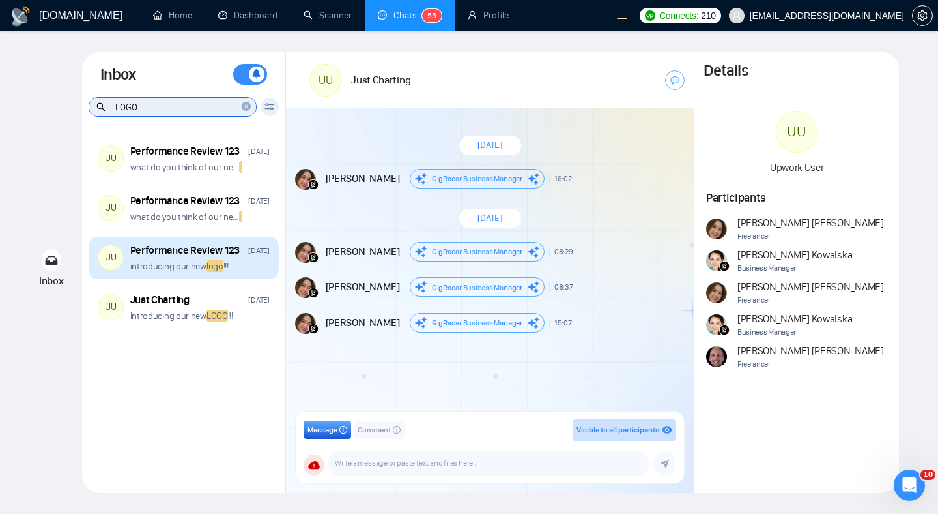
type input "LOGO"
click at [237, 270] on div "introducing our new logo !!!" at bounding box center [199, 266] width 139 height 12
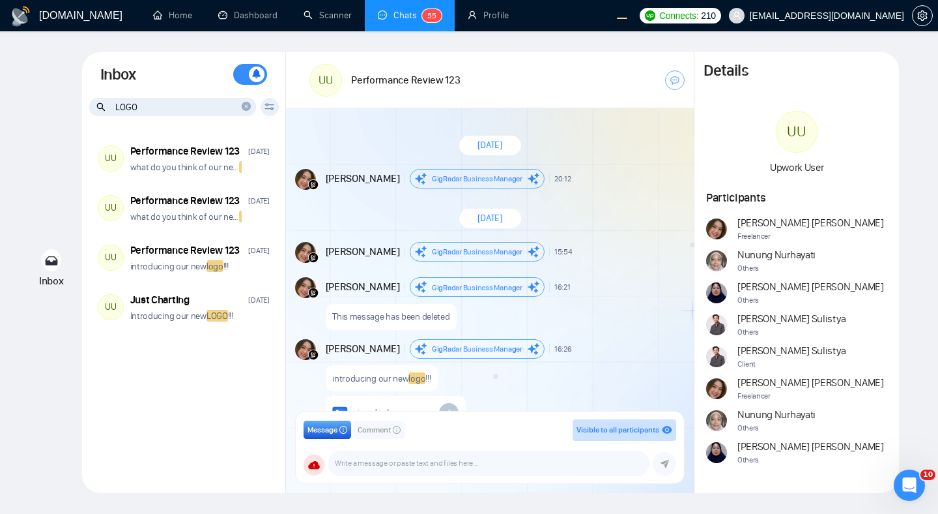
scroll to position [120, 0]
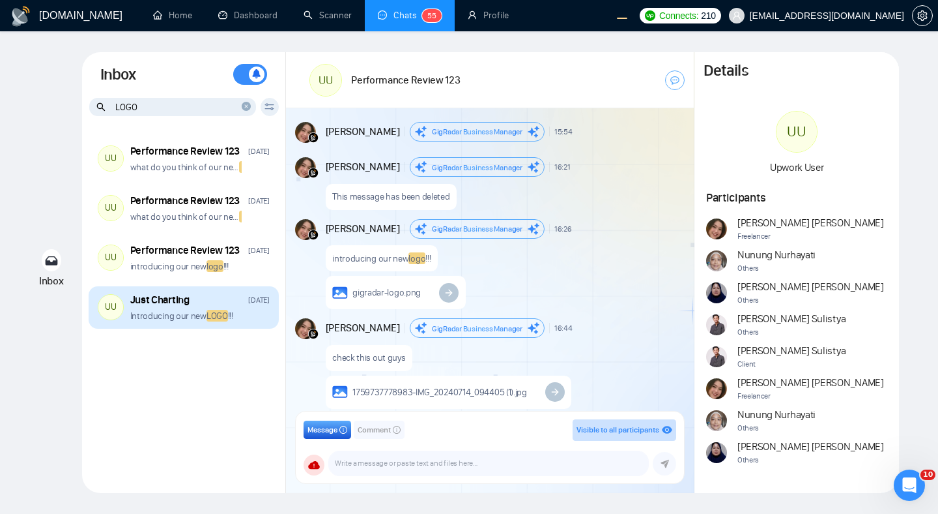
click at [202, 316] on p "Introducing our new LOGO !!!" at bounding box center [181, 316] width 103 height 12
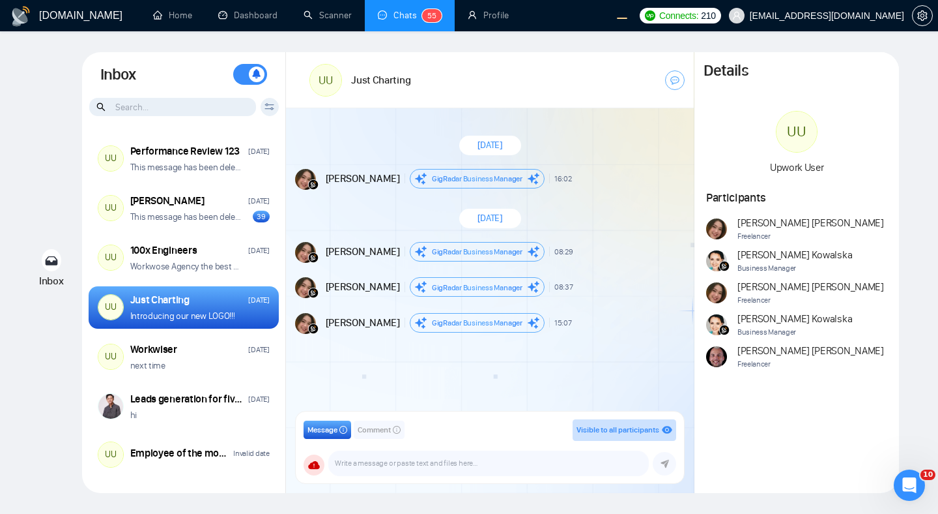
click at [63, 126] on div "Inbox Inbox Turn On Push Notifications Stay updated instantly with real-time al…" at bounding box center [469, 272] width 897 height 441
click at [272, 110] on icon at bounding box center [270, 106] width 10 height 7
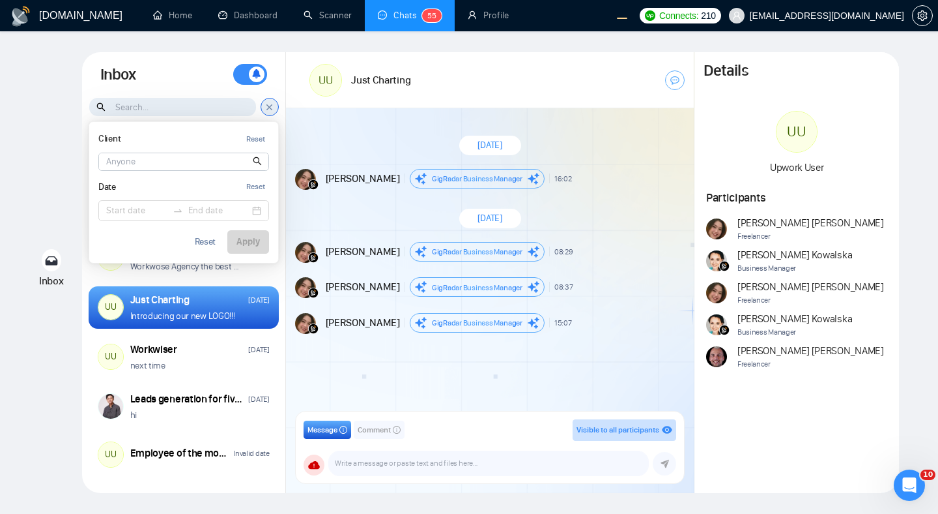
click at [272, 110] on icon at bounding box center [270, 107] width 10 height 11
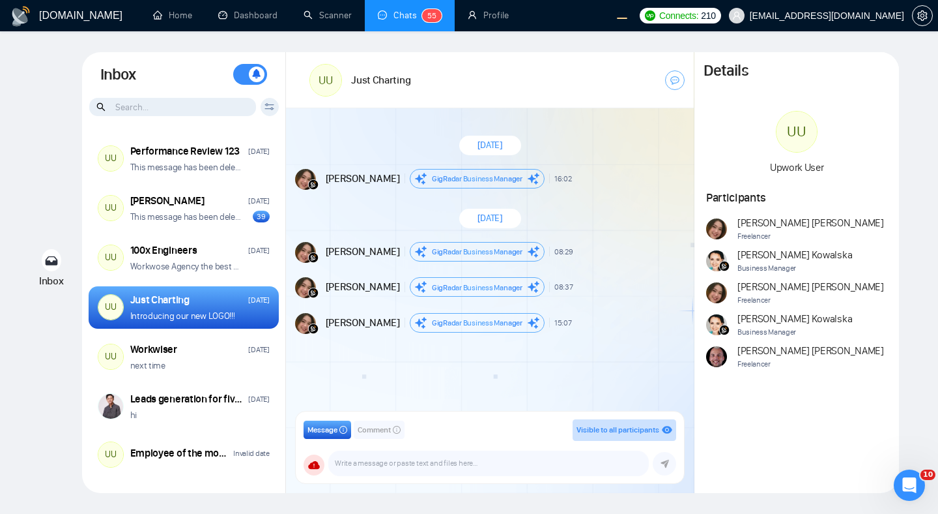
click at [270, 109] on icon at bounding box center [270, 106] width 10 height 7
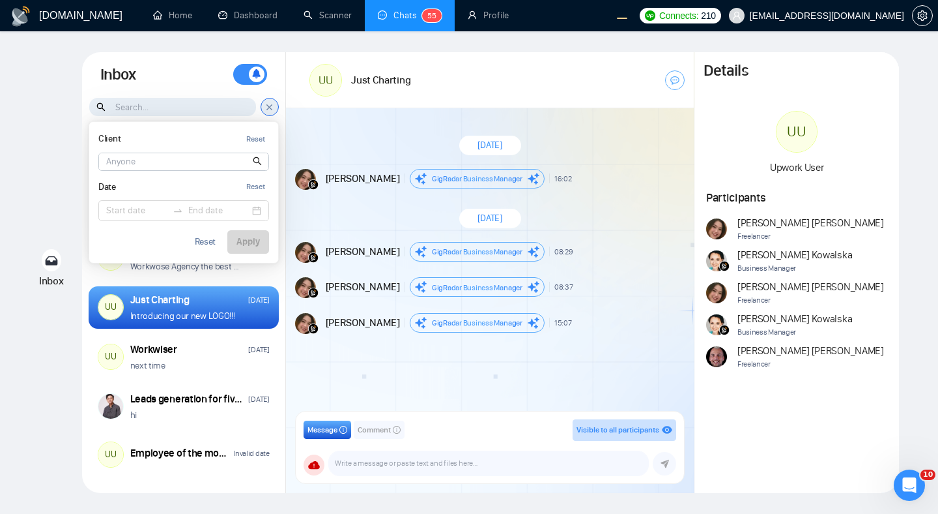
click at [59, 124] on div "Inbox Inbox Turn On Push Notifications Stay updated instantly with real-time al…" at bounding box center [469, 272] width 897 height 441
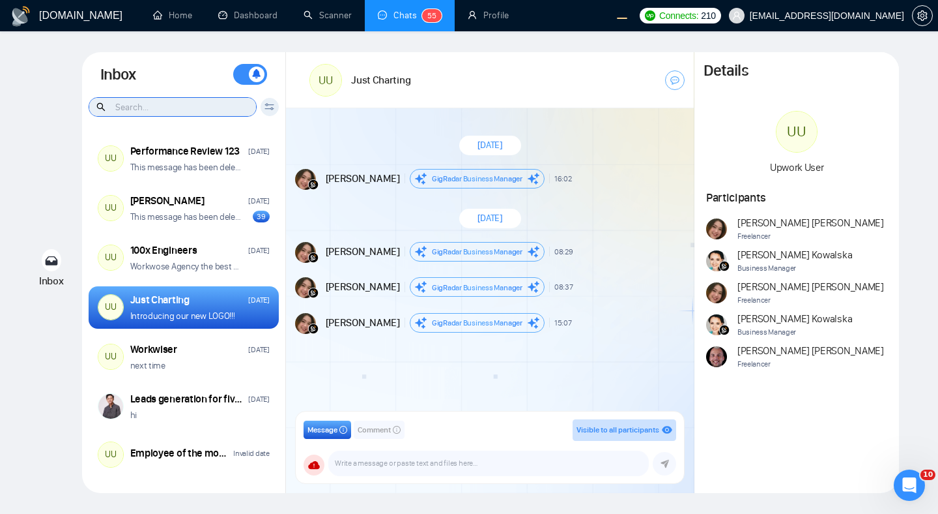
click at [179, 104] on input at bounding box center [172, 107] width 167 height 18
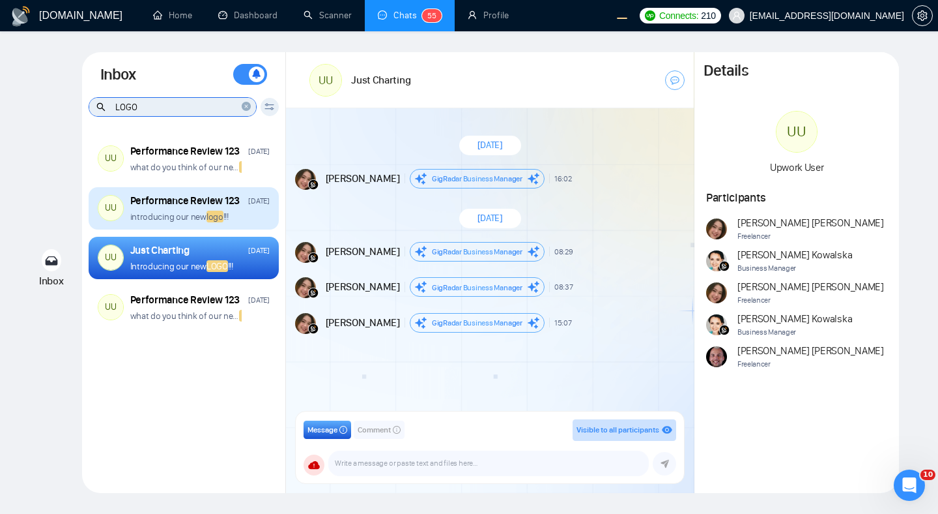
type input "LOGO"
click at [240, 214] on div "introducing our new logo !!!" at bounding box center [199, 217] width 139 height 12
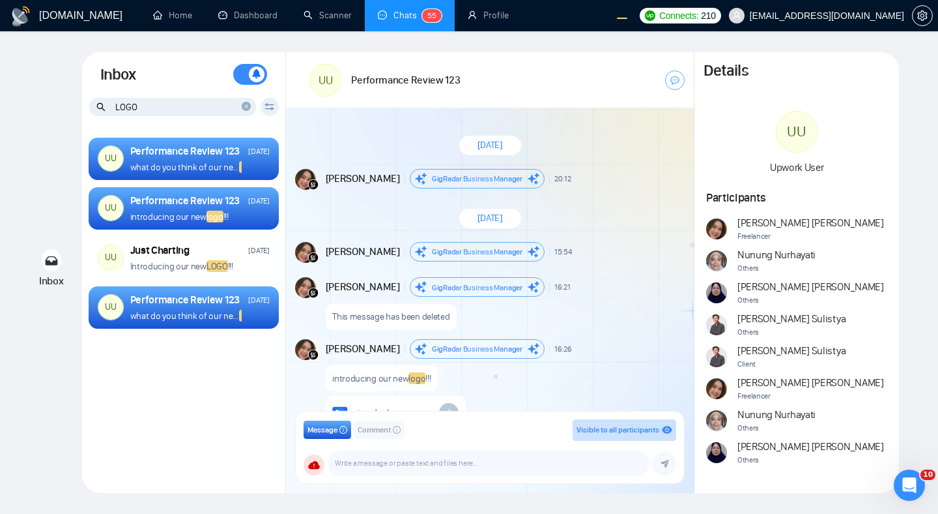
scroll to position [120, 0]
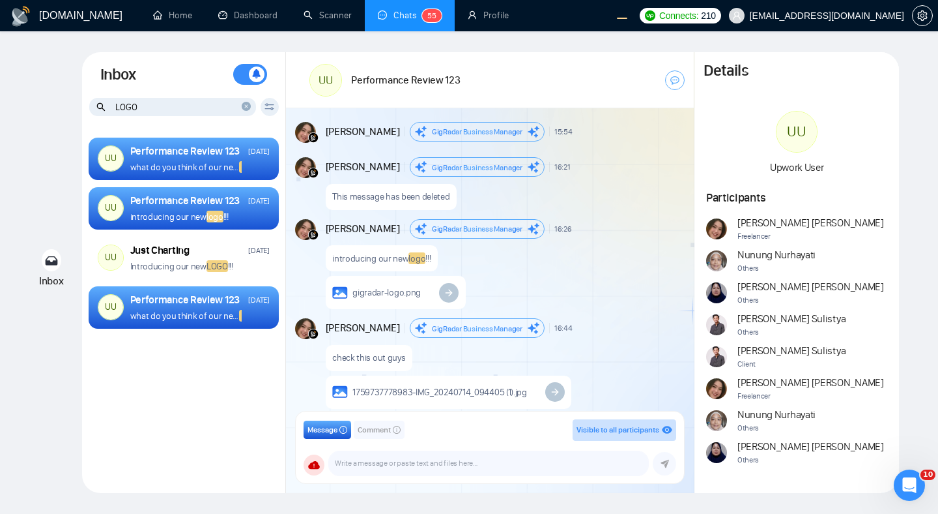
click at [249, 106] on icon "close-circle" at bounding box center [246, 106] width 9 height 9
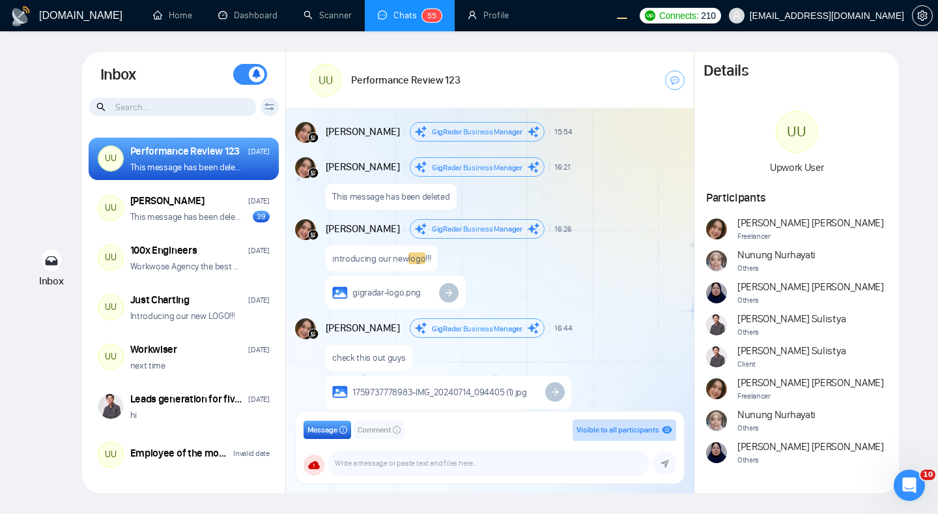
click at [182, 109] on input at bounding box center [172, 107] width 167 height 18
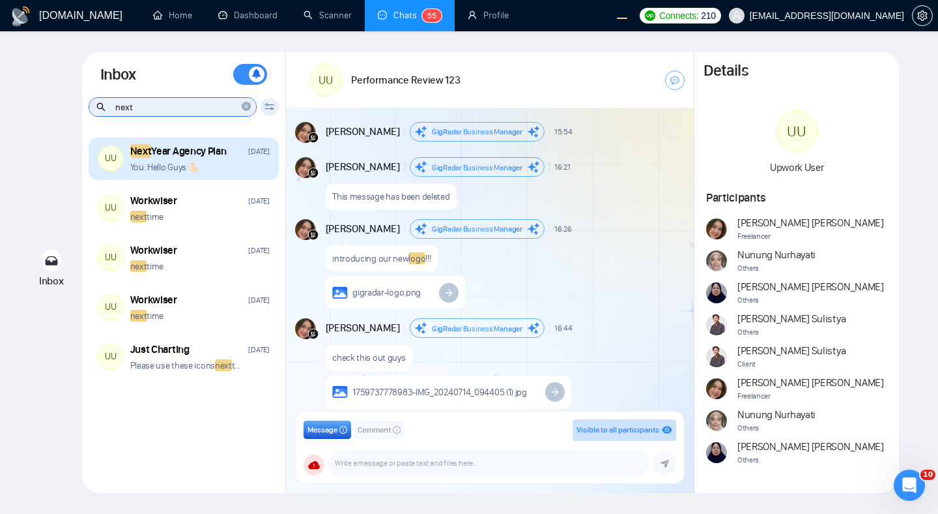
type input "next"
click at [226, 166] on div "You: Hello Guys 🫰🏻" at bounding box center [199, 167] width 139 height 12
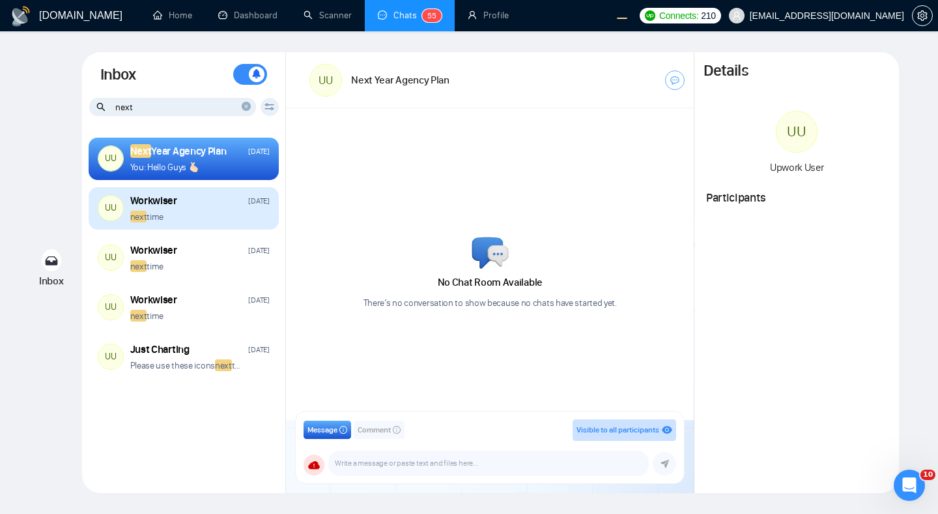
click at [216, 216] on div "next time" at bounding box center [199, 217] width 139 height 12
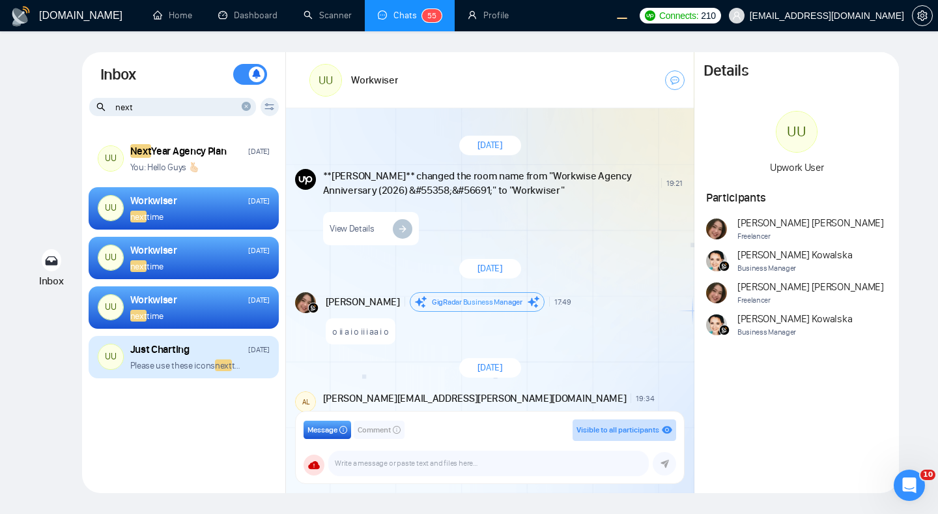
click at [215, 349] on div "Just Charting [DATE]" at bounding box center [199, 349] width 139 height 14
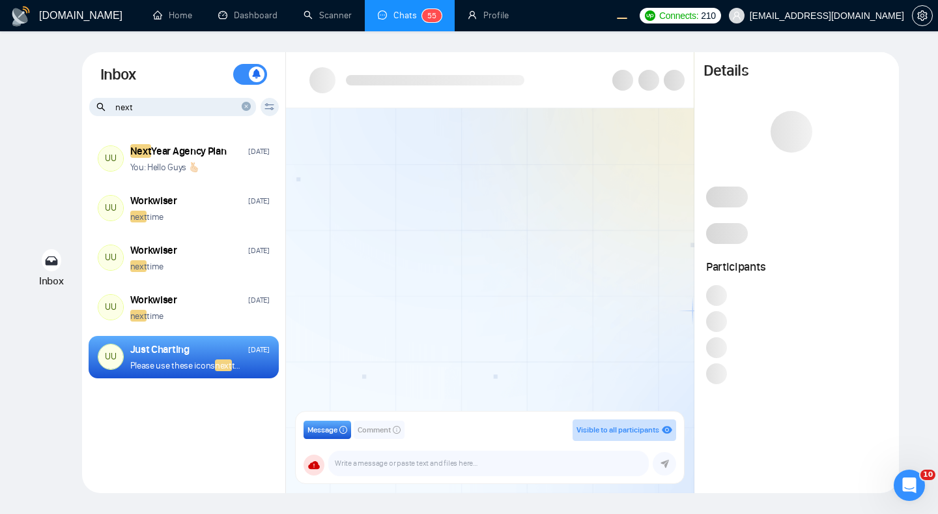
scroll to position [196, 0]
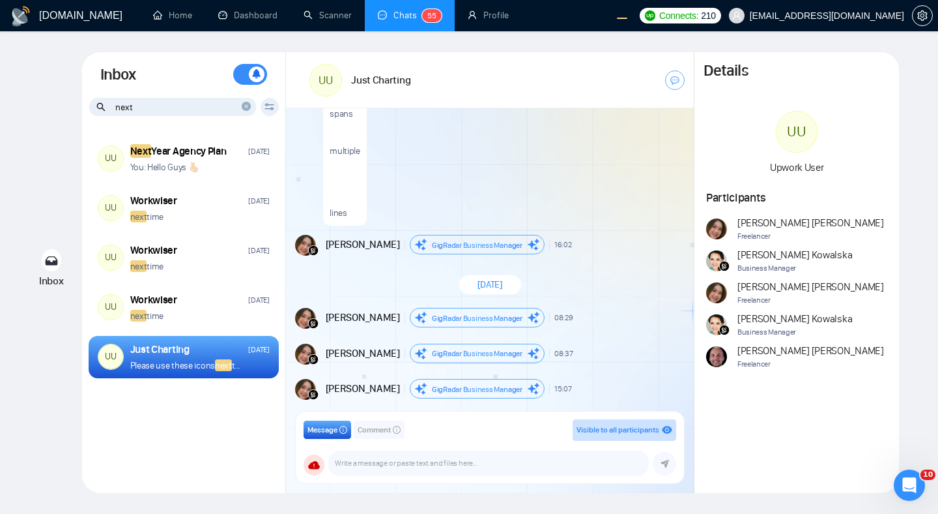
click at [252, 110] on input "next" at bounding box center [172, 107] width 167 height 18
click at [244, 109] on icon "close-circle" at bounding box center [246, 106] width 9 height 9
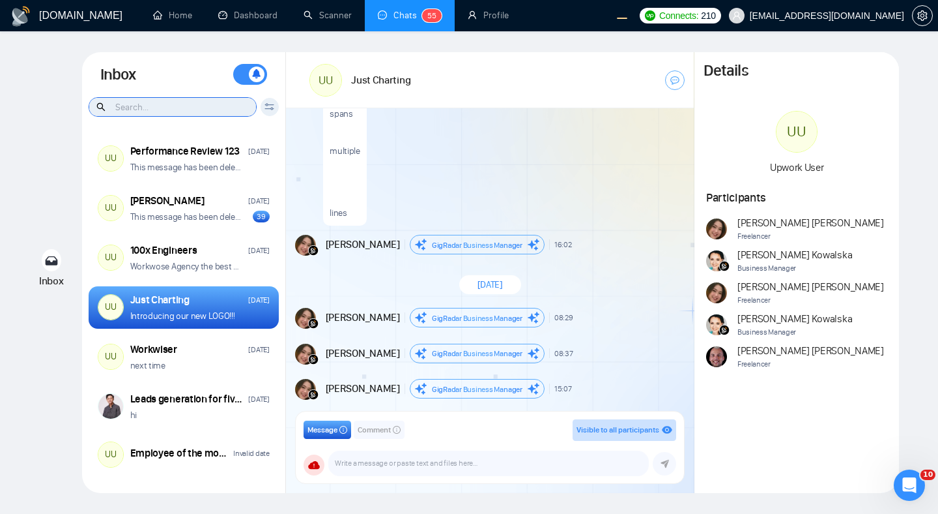
click at [184, 106] on input at bounding box center [172, 107] width 167 height 18
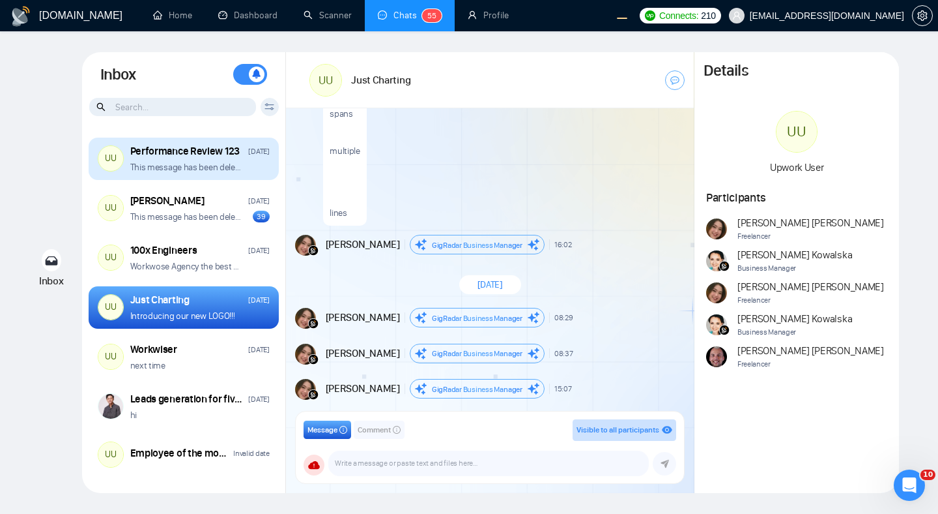
click at [212, 175] on div "UU Performance Review 123 [DATE] This message has been deleted" at bounding box center [184, 159] width 190 height 43
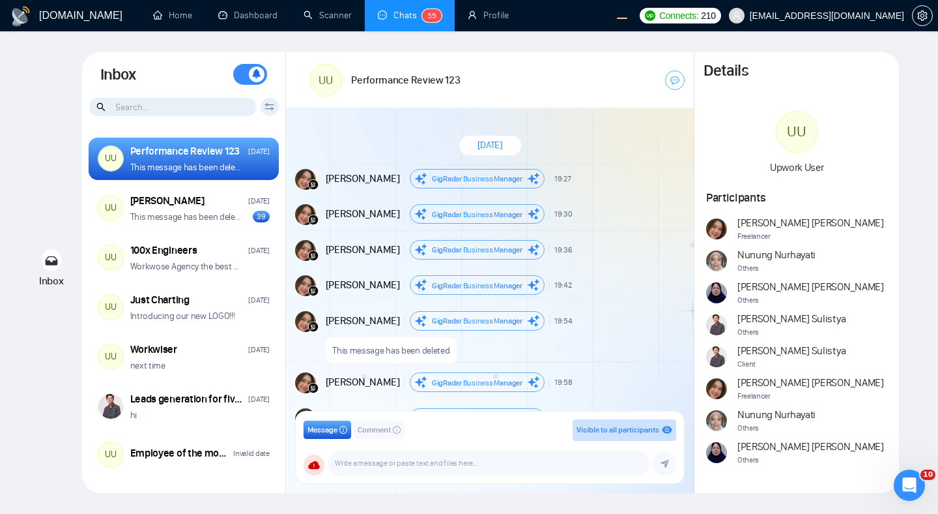
scroll to position [742, 0]
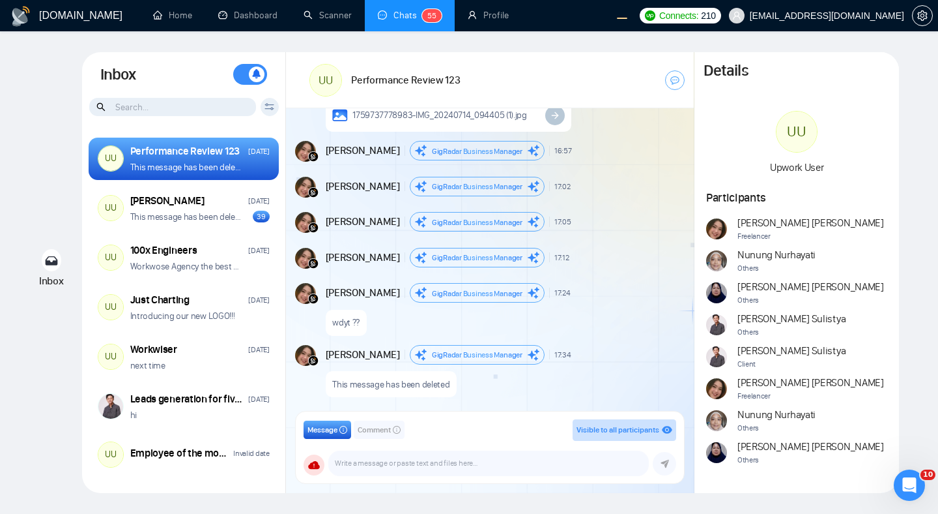
click at [267, 107] on icon at bounding box center [270, 106] width 10 height 7
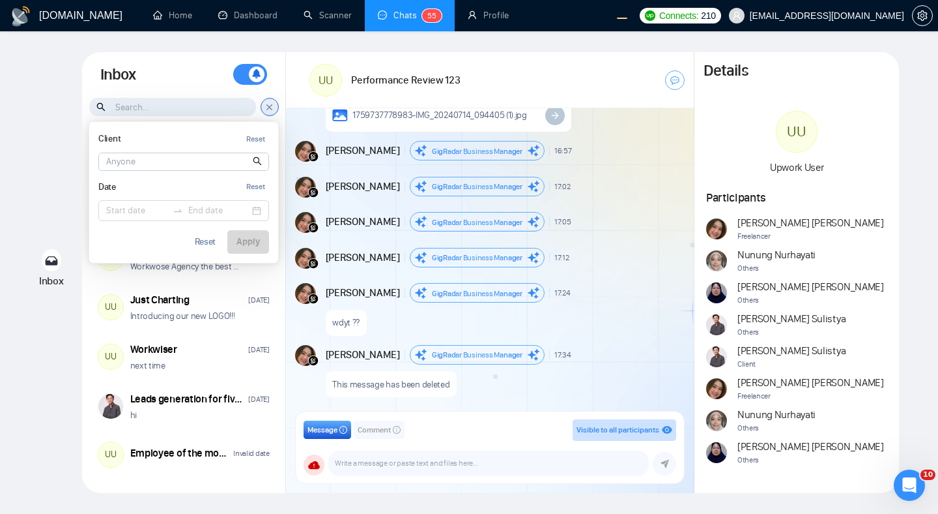
click at [173, 162] on input at bounding box center [183, 161] width 169 height 17
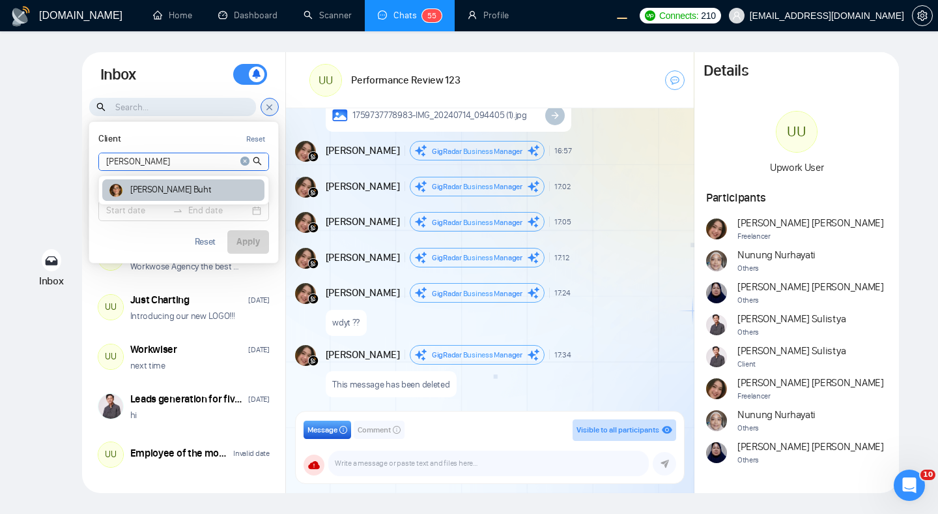
type input "[PERSON_NAME]"
click at [193, 187] on div "[PERSON_NAME]" at bounding box center [183, 190] width 162 height 22
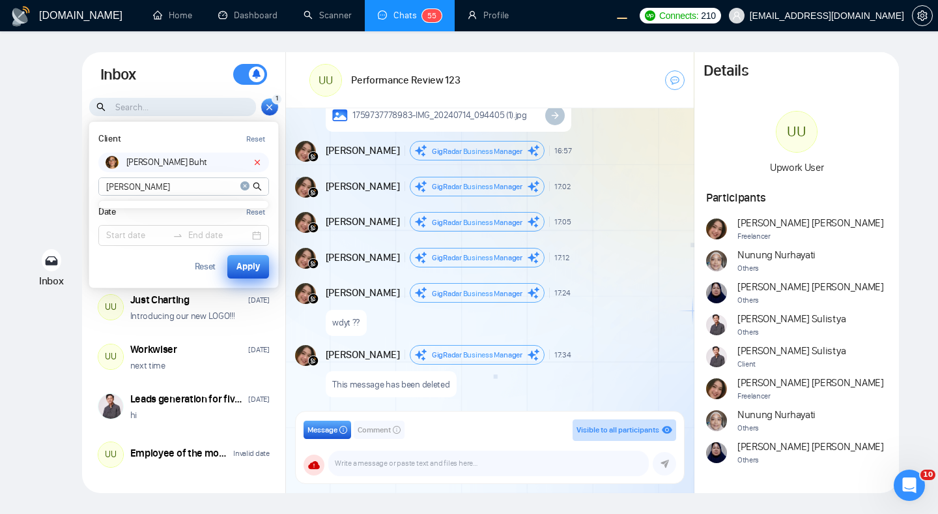
click at [248, 264] on div "Apply" at bounding box center [248, 266] width 23 height 14
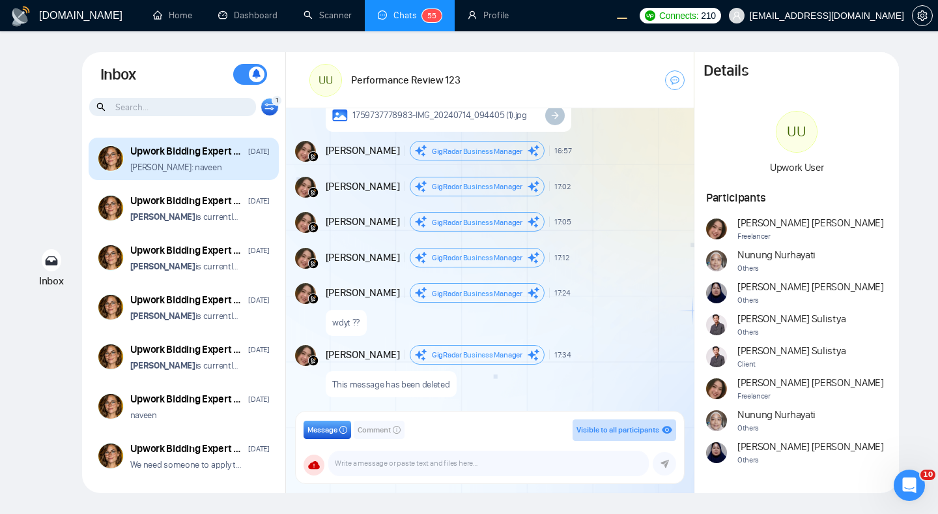
click at [223, 169] on div "[PERSON_NAME]: naveen" at bounding box center [199, 167] width 139 height 12
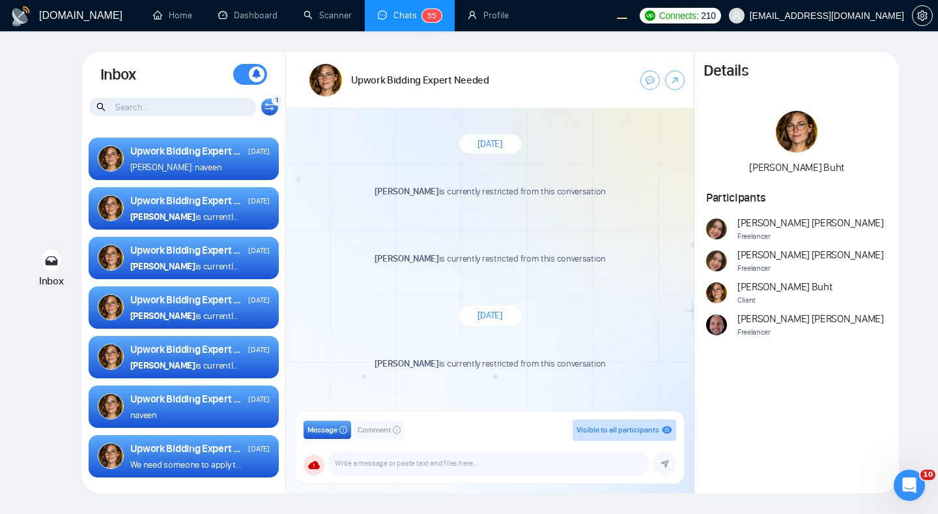
scroll to position [1, 0]
click at [265, 106] on icon at bounding box center [270, 106] width 10 height 7
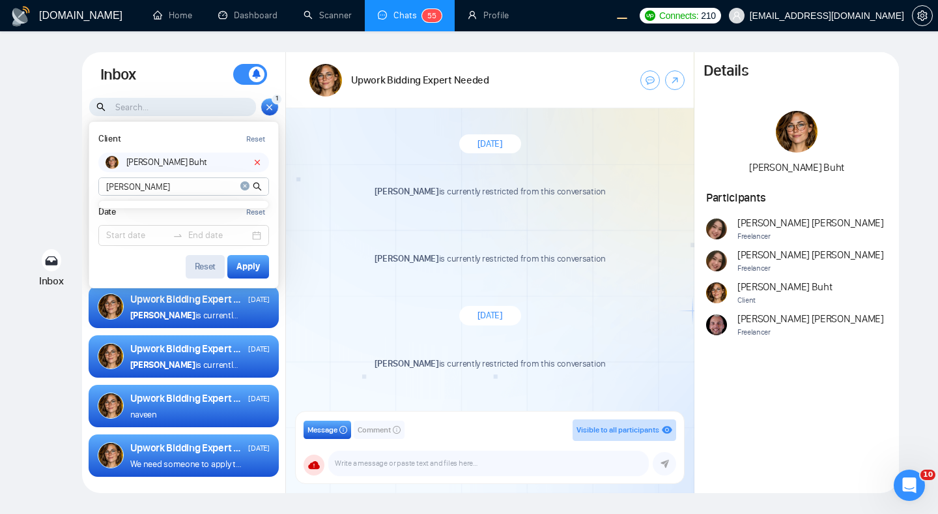
click at [202, 270] on div "Reset" at bounding box center [206, 266] width 22 height 9
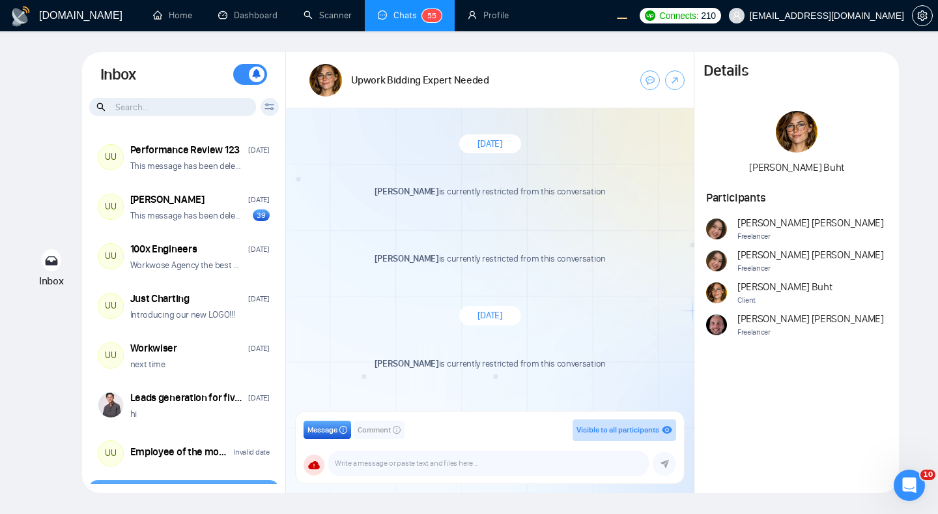
scroll to position [40, 0]
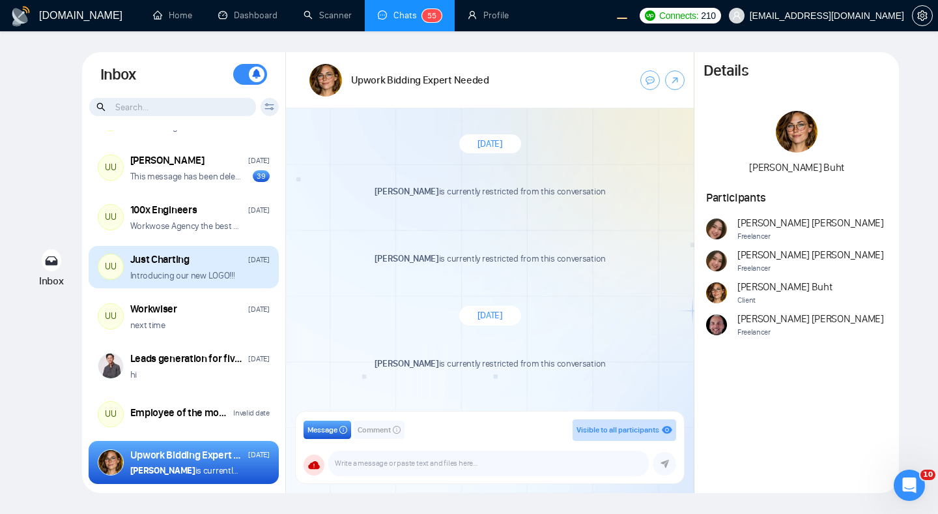
click at [211, 277] on p "Introducing our new LOGO!!!" at bounding box center [182, 275] width 105 height 12
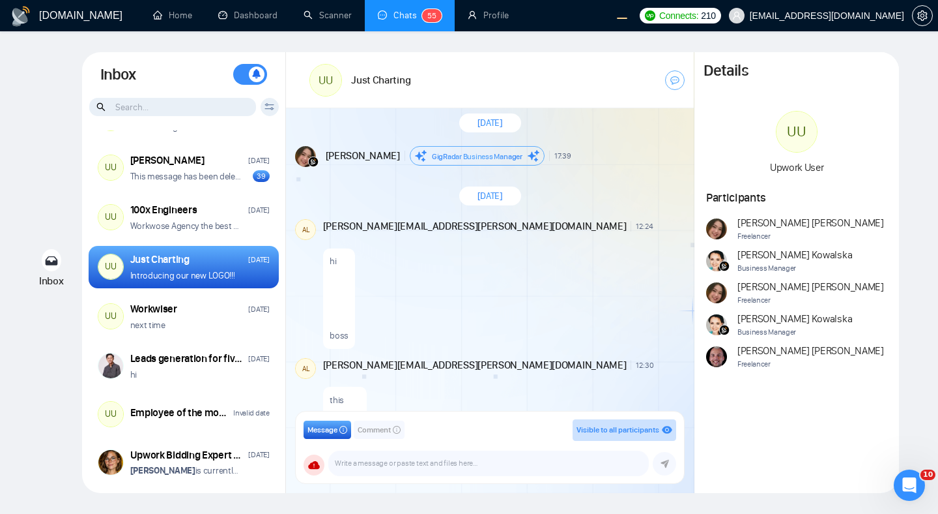
scroll to position [6400, 0]
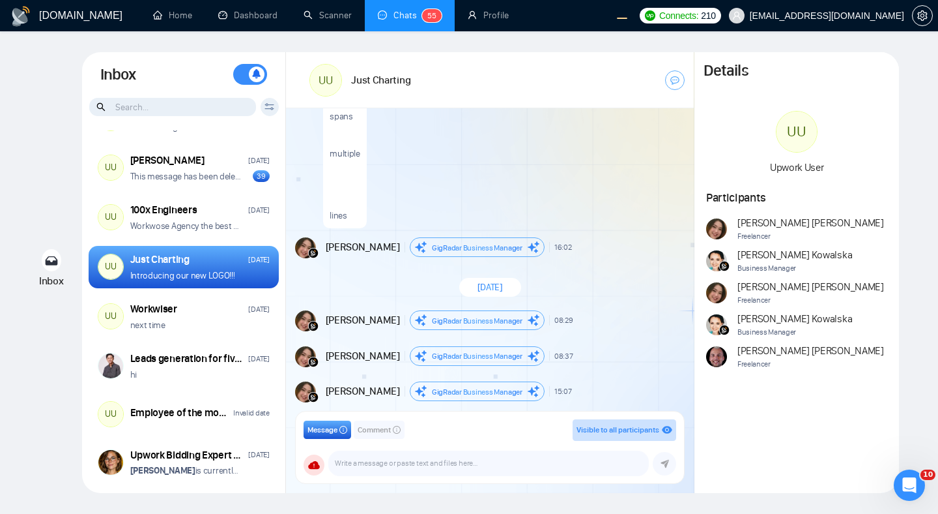
click at [576, 312] on div "[PERSON_NAME] Business Manager 08:29 New Message" at bounding box center [504, 320] width 357 height 20
click at [363, 240] on span "[PERSON_NAME]" at bounding box center [363, 247] width 74 height 14
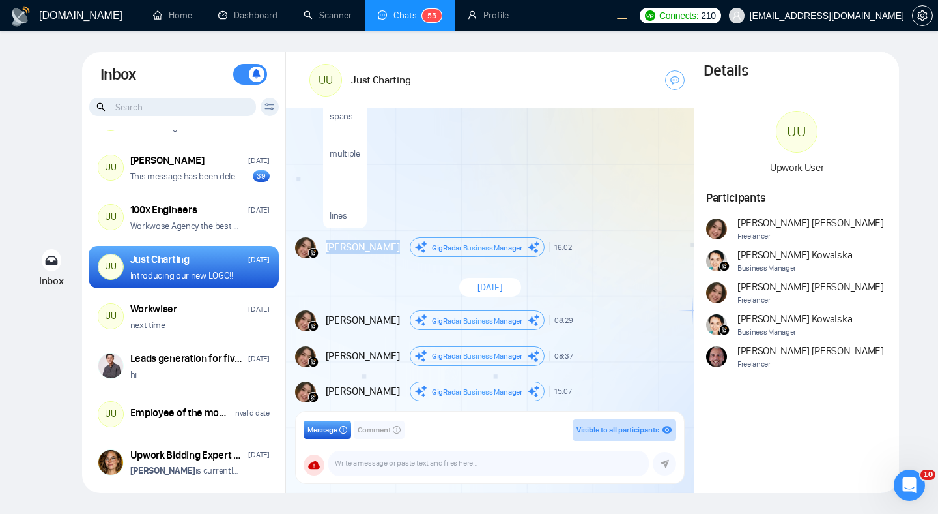
click at [379, 285] on div "[DATE]" at bounding box center [490, 288] width 408 height 38
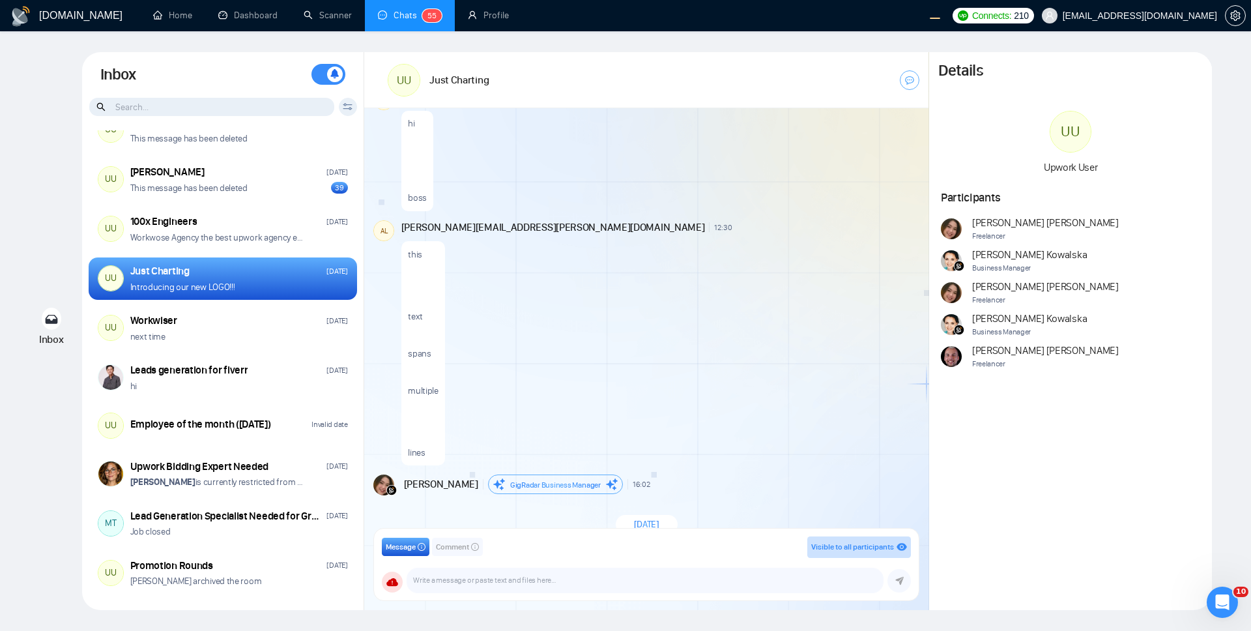
scroll to position [6140, 0]
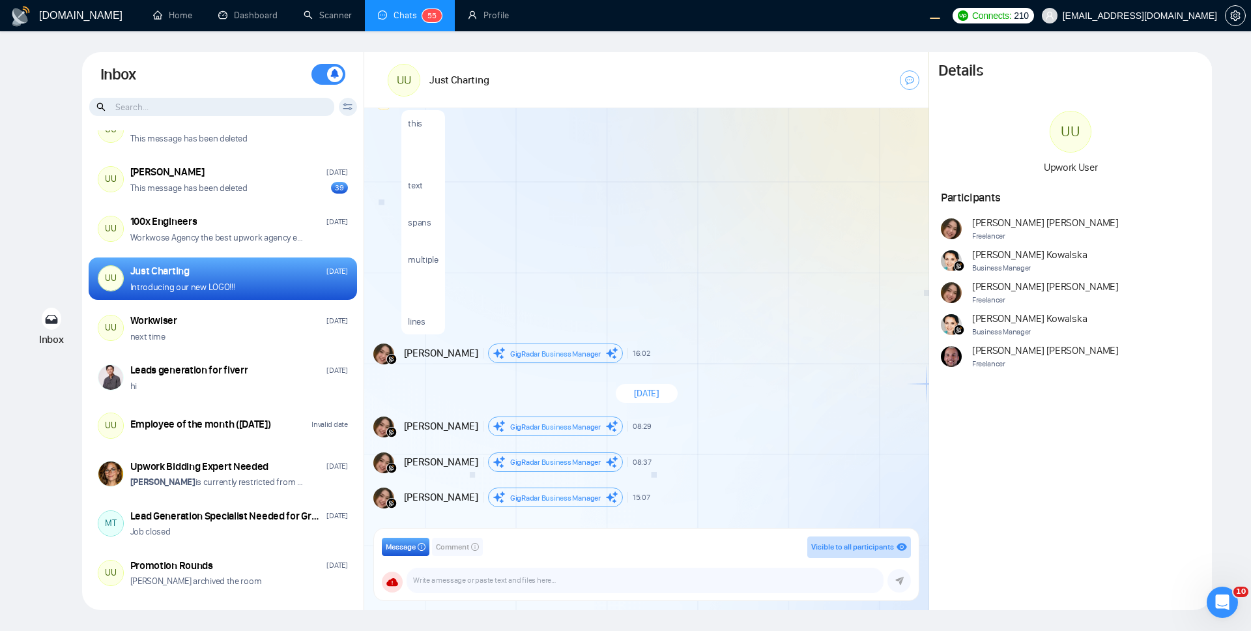
click at [816, 364] on div at bounding box center [661, 366] width 514 height 7
click at [699, 169] on div "this text spans multiple lines" at bounding box center [659, 219] width 516 height 231
click at [345, 110] on icon at bounding box center [348, 106] width 10 height 7
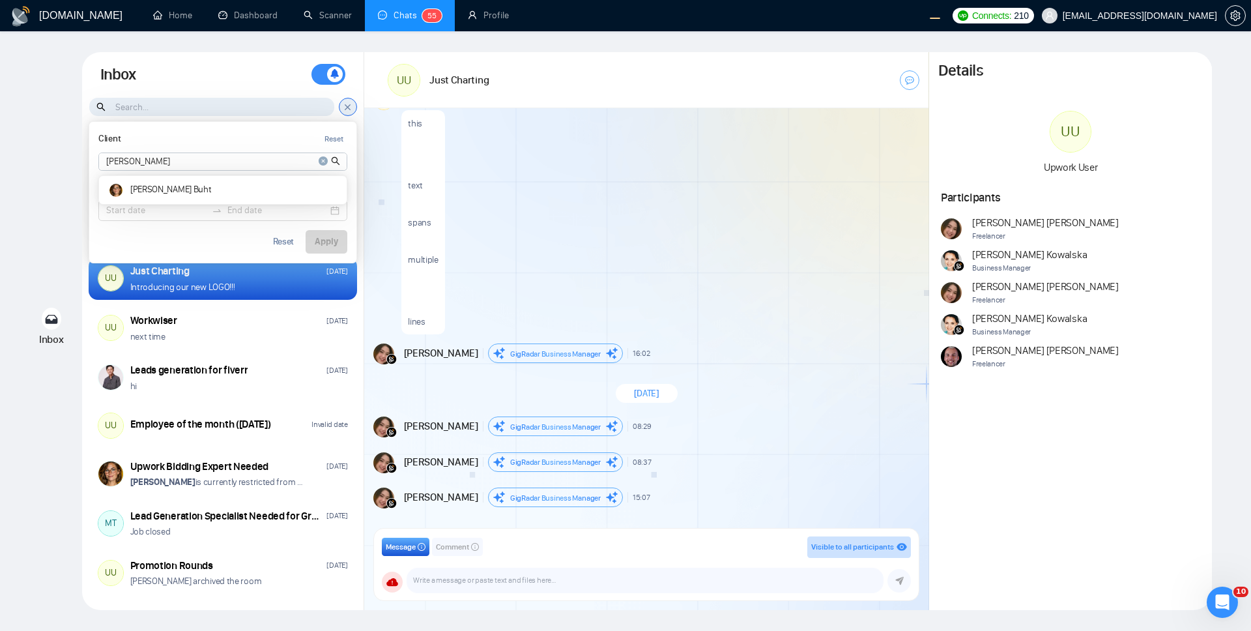
click at [323, 160] on icon "close-circle" at bounding box center [323, 160] width 9 height 9
click at [832, 268] on div "this text spans multiple lines" at bounding box center [659, 219] width 516 height 231
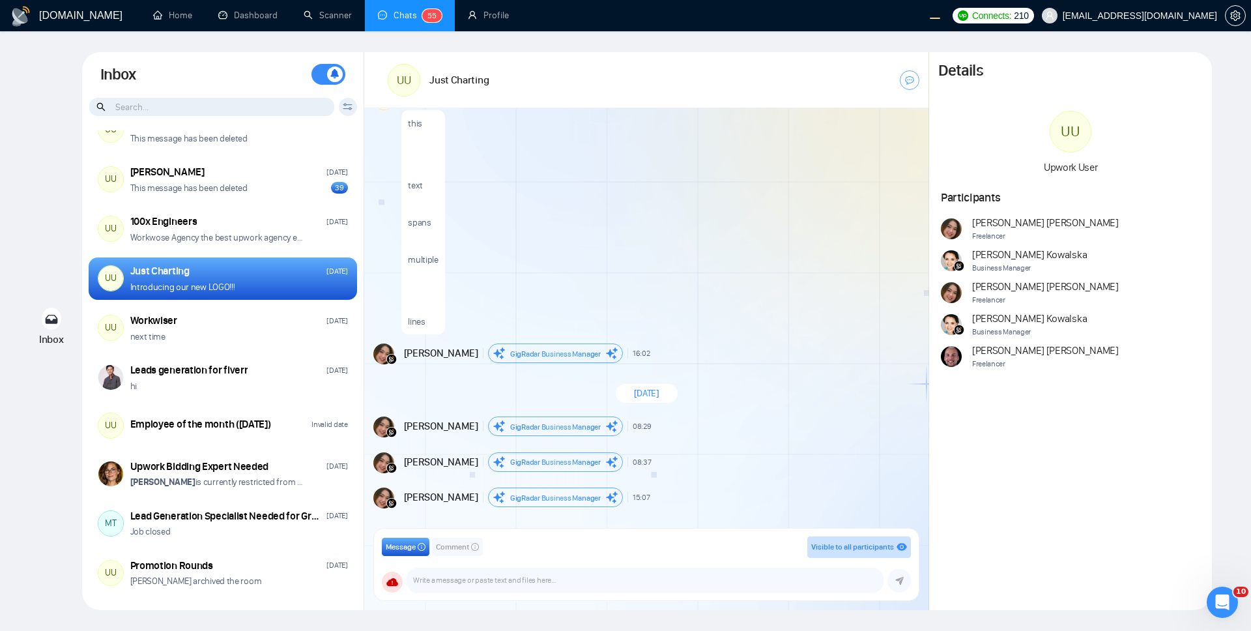
click at [819, 199] on div "this text spans multiple lines" at bounding box center [659, 219] width 516 height 231
click at [350, 105] on icon at bounding box center [347, 105] width 9 height 3
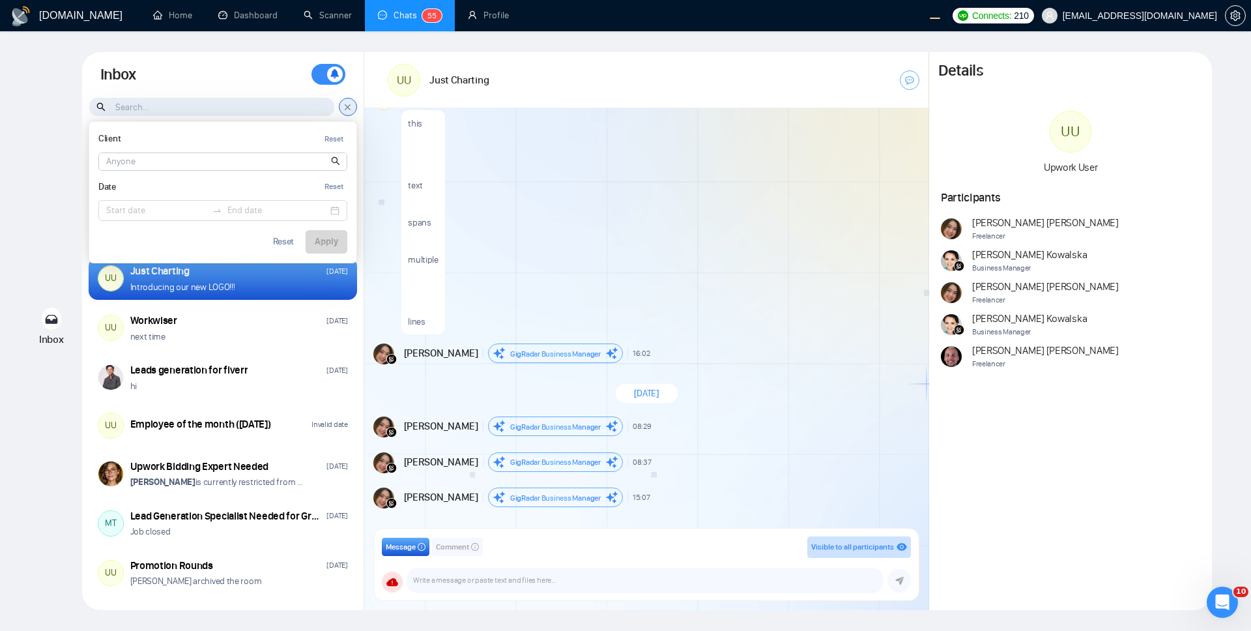
click at [122, 166] on input at bounding box center [223, 161] width 248 height 17
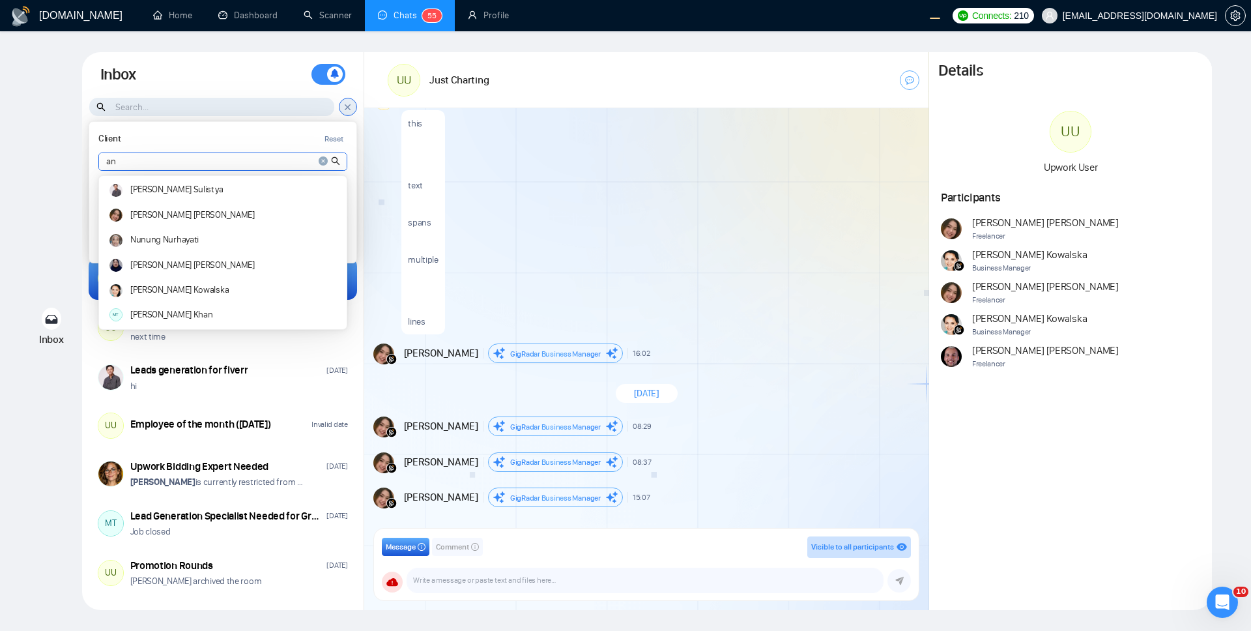
type input "a"
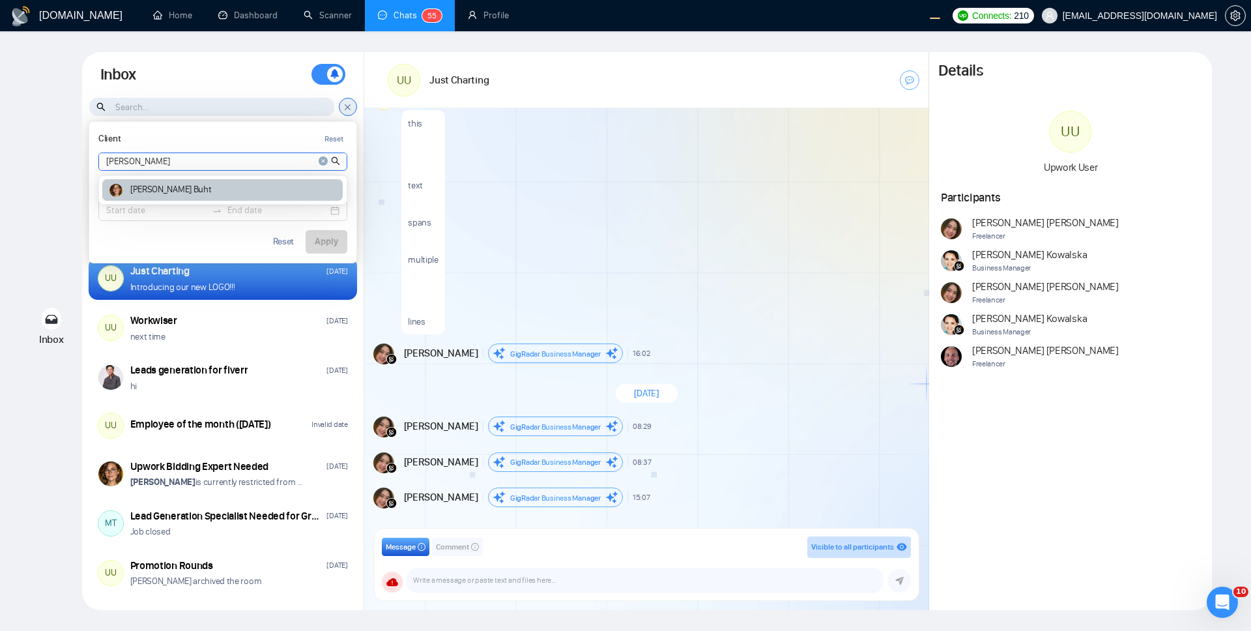
type input "[PERSON_NAME]"
click at [165, 192] on article "[PERSON_NAME]" at bounding box center [170, 189] width 81 height 9
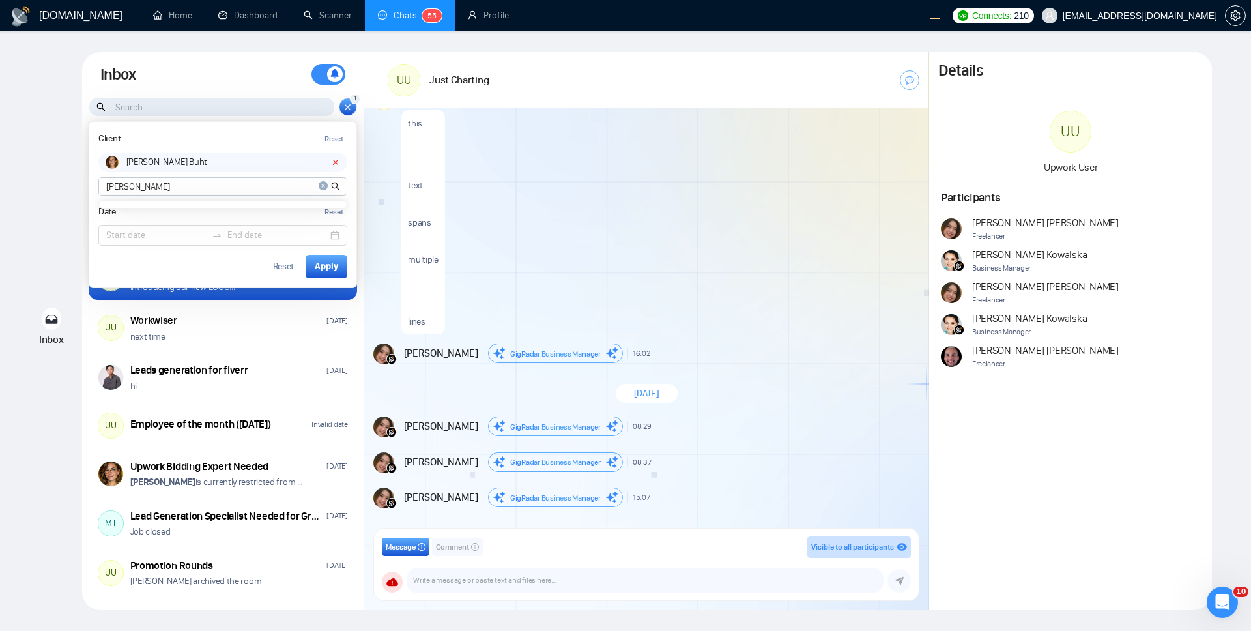
click at [328, 184] on span "close-circle" at bounding box center [324, 185] width 10 height 13
click at [185, 185] on input at bounding box center [223, 186] width 248 height 17
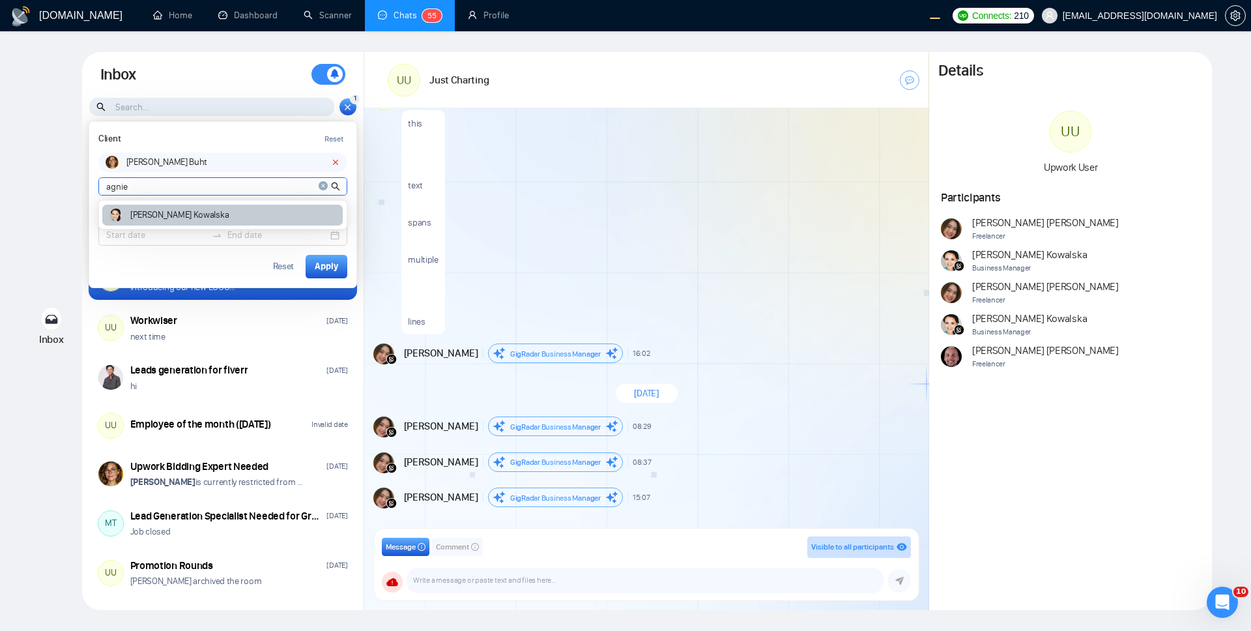
type input "agnie"
click at [199, 216] on article "[PERSON_NAME]" at bounding box center [179, 215] width 98 height 9
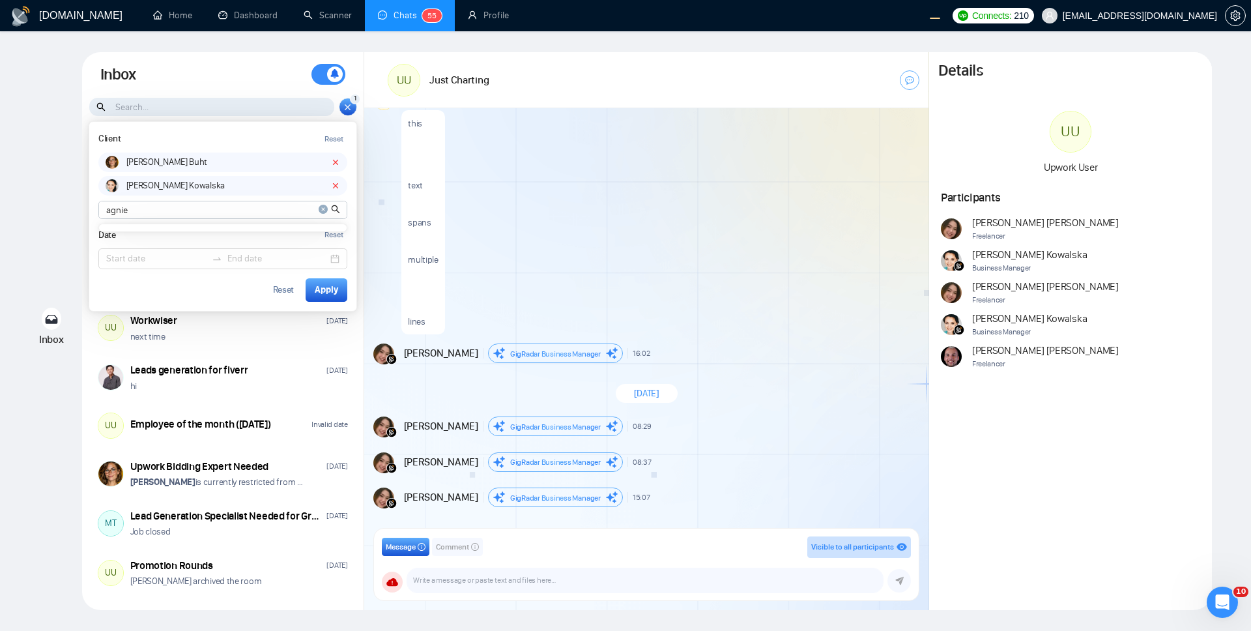
click at [326, 207] on icon "close-circle" at bounding box center [323, 209] width 9 height 9
click at [336, 184] on icon at bounding box center [336, 185] width 5 height 5
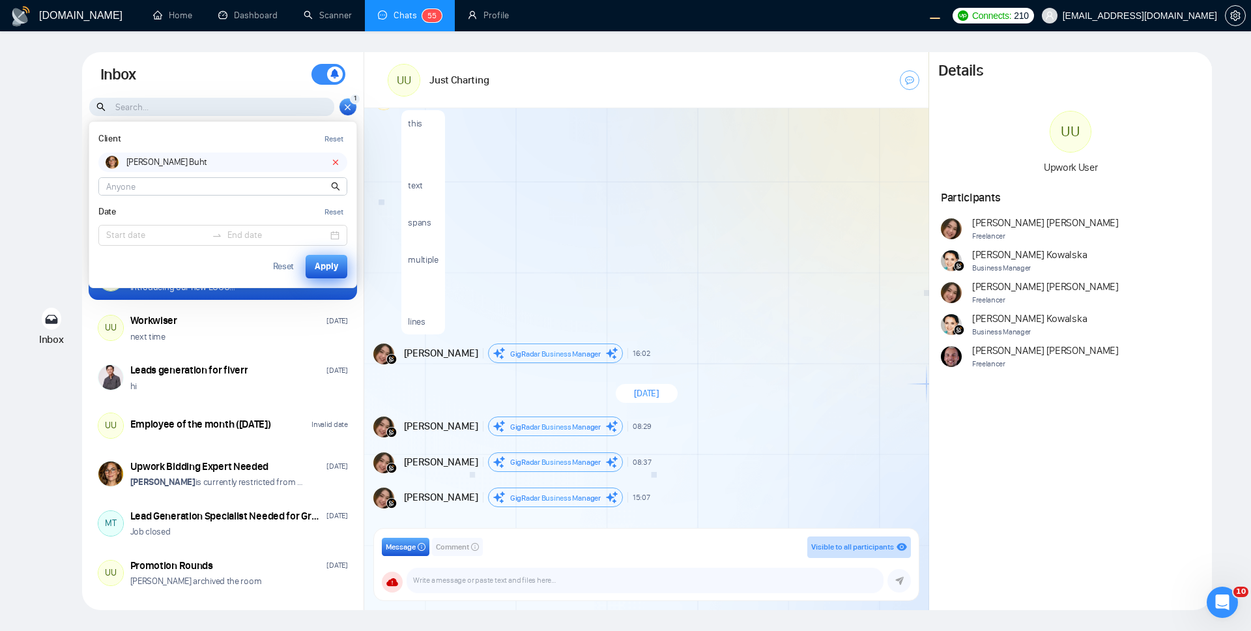
click at [326, 257] on button "Apply" at bounding box center [327, 266] width 42 height 23
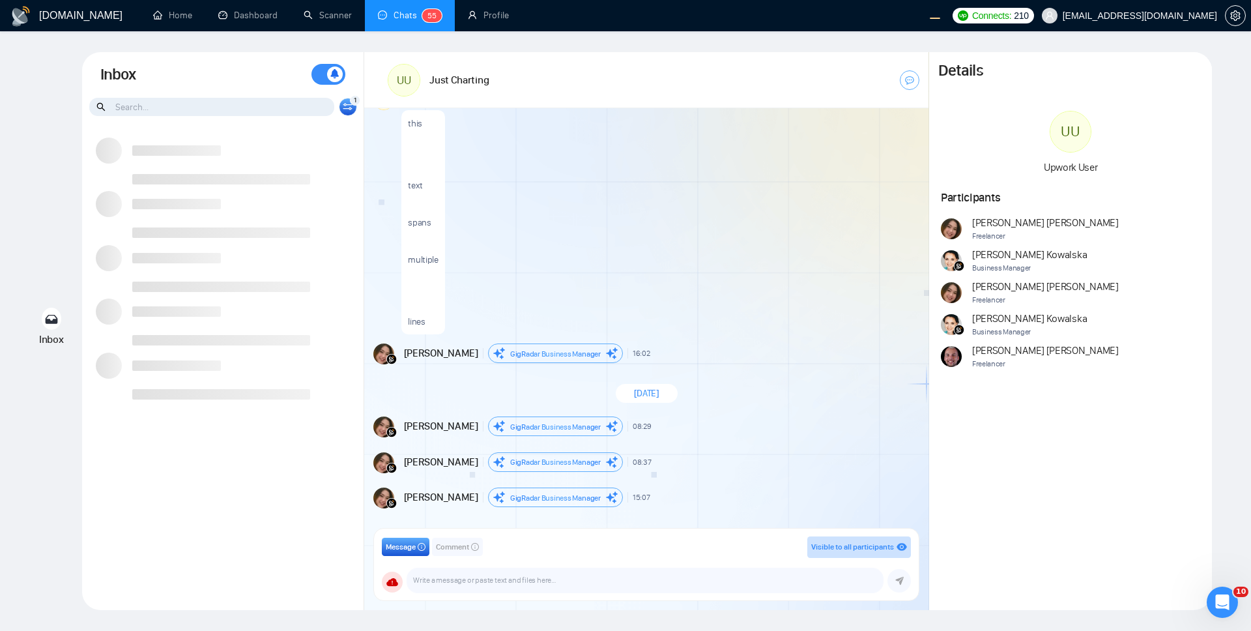
scroll to position [0, 0]
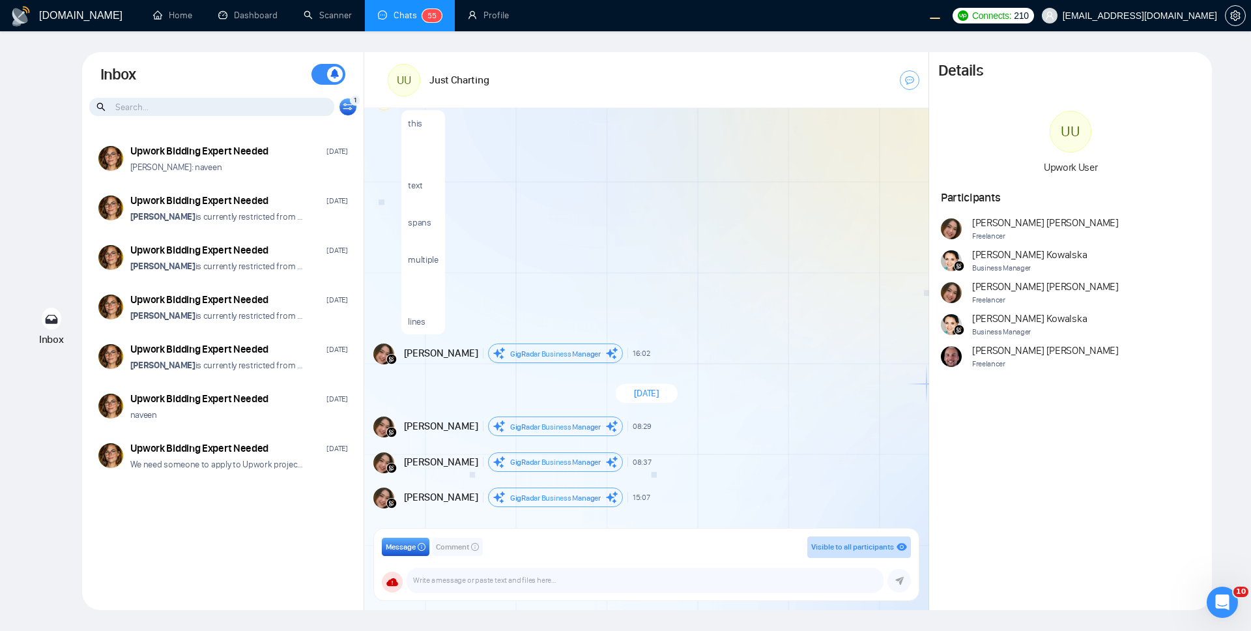
click at [349, 108] on icon at bounding box center [347, 109] width 9 height 3
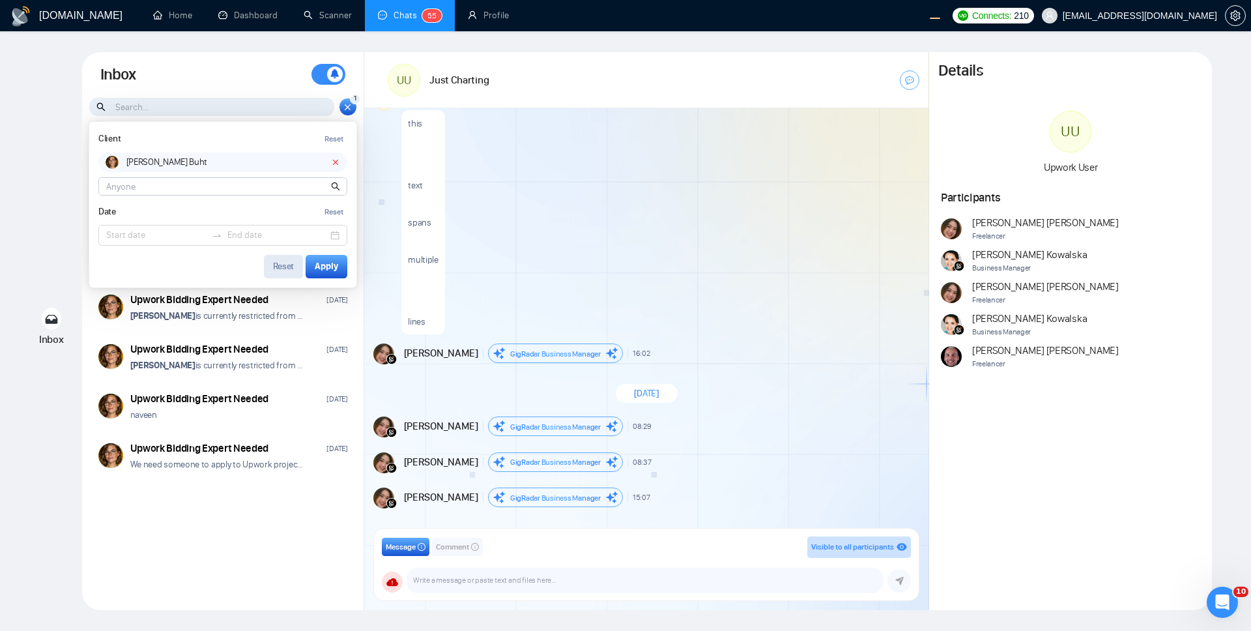
click at [280, 266] on div "Reset" at bounding box center [284, 266] width 22 height 9
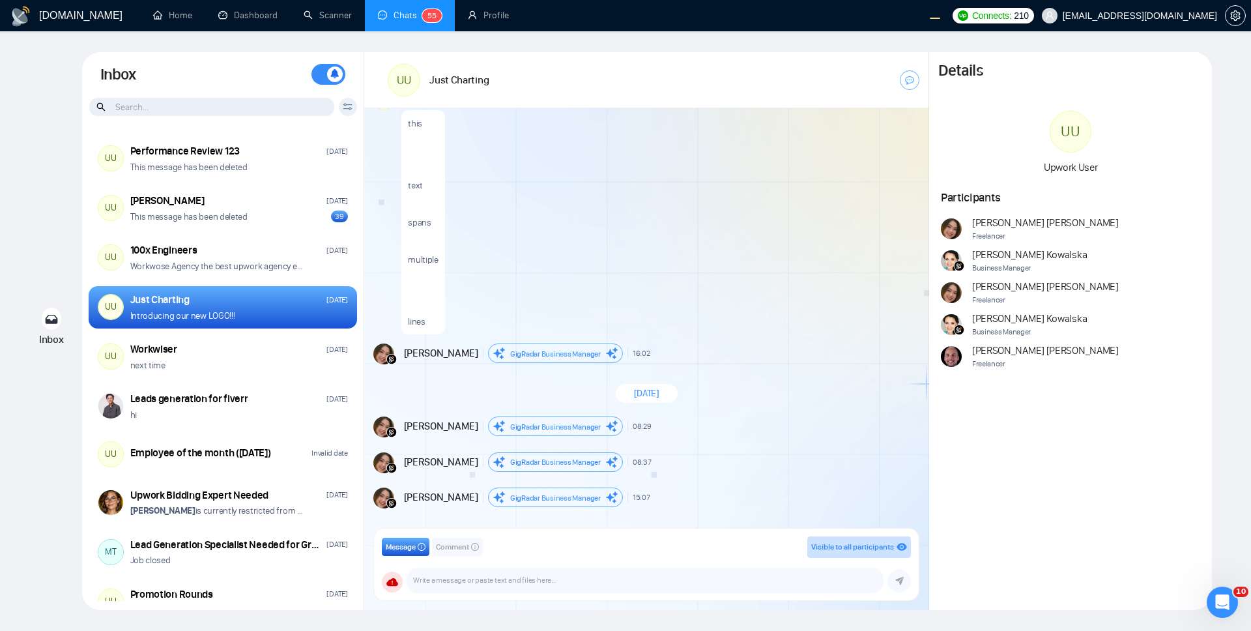
click at [39, 207] on div "Inbox Inbox Turn On Push Notifications Stay updated instantly with real-time al…" at bounding box center [626, 331] width 1210 height 558
click at [287, 109] on input at bounding box center [211, 107] width 245 height 18
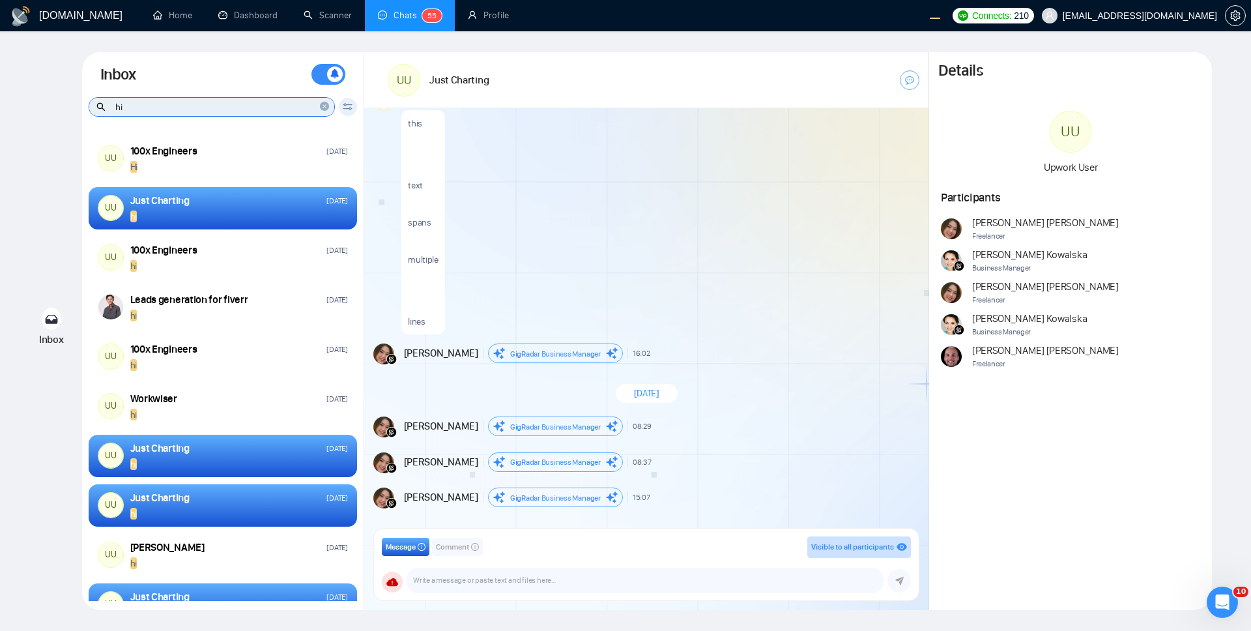
type input "h"
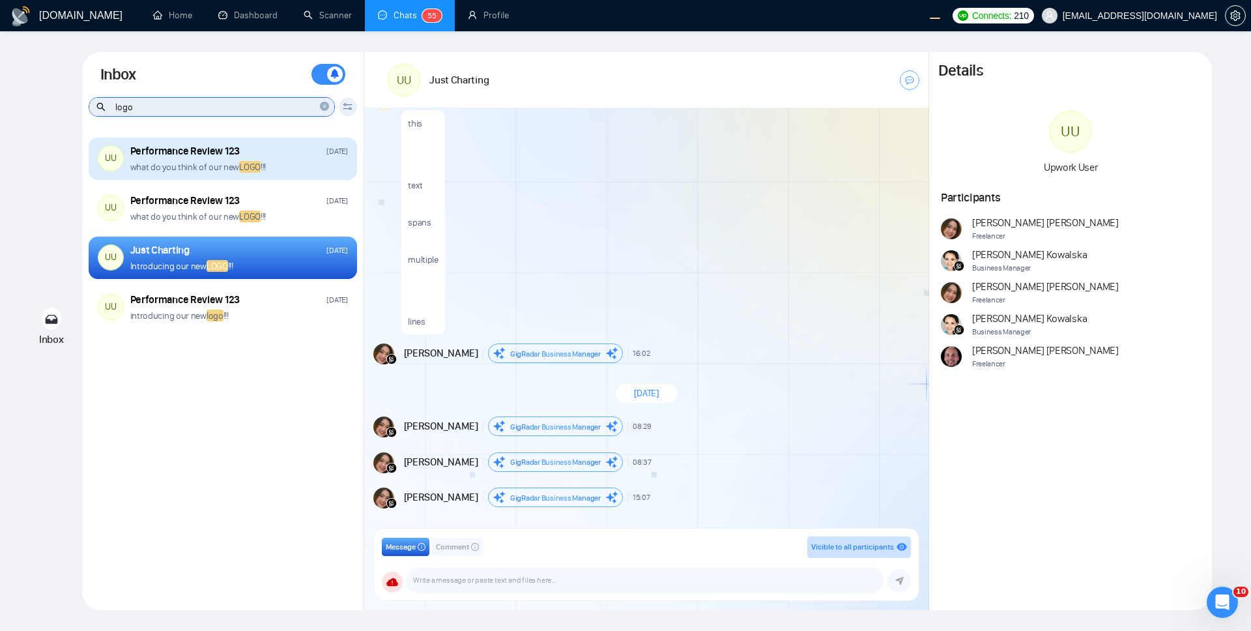
type input "logo"
click at [285, 165] on div "what do you think of our new LOGO !!!" at bounding box center [239, 167] width 218 height 12
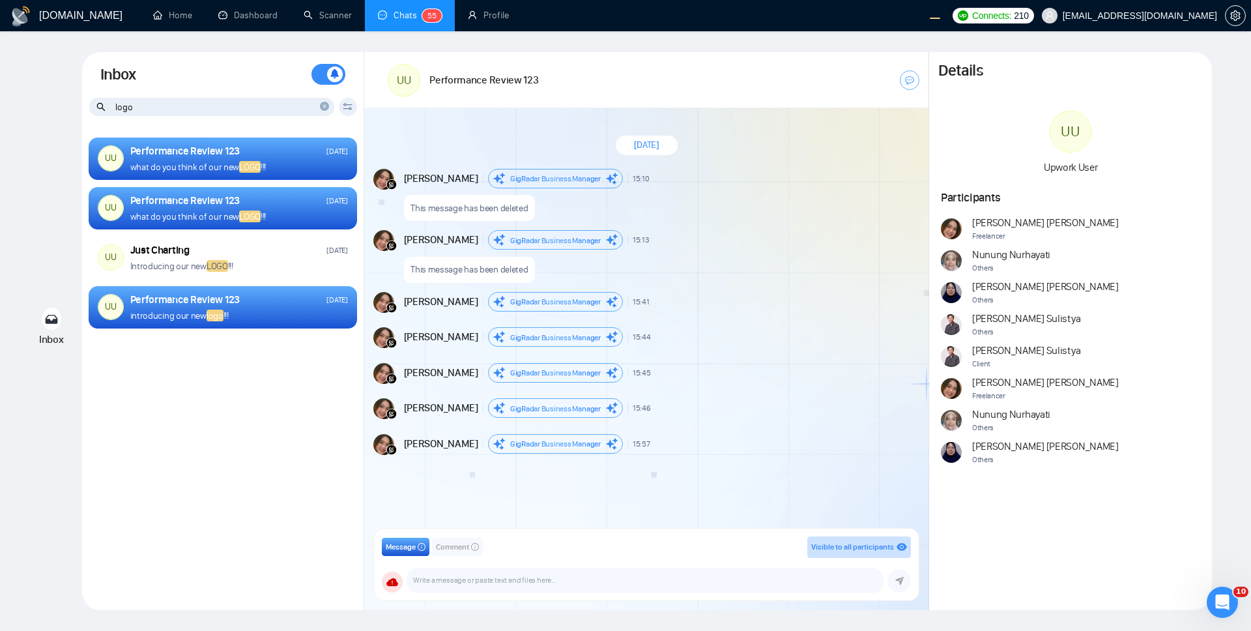
click at [239, 463] on div "UU Performance Review 123 [DATE] what do you think of our new LOGO !!! UU Perfo…" at bounding box center [223, 365] width 282 height 471
